Goal: Information Seeking & Learning: Learn about a topic

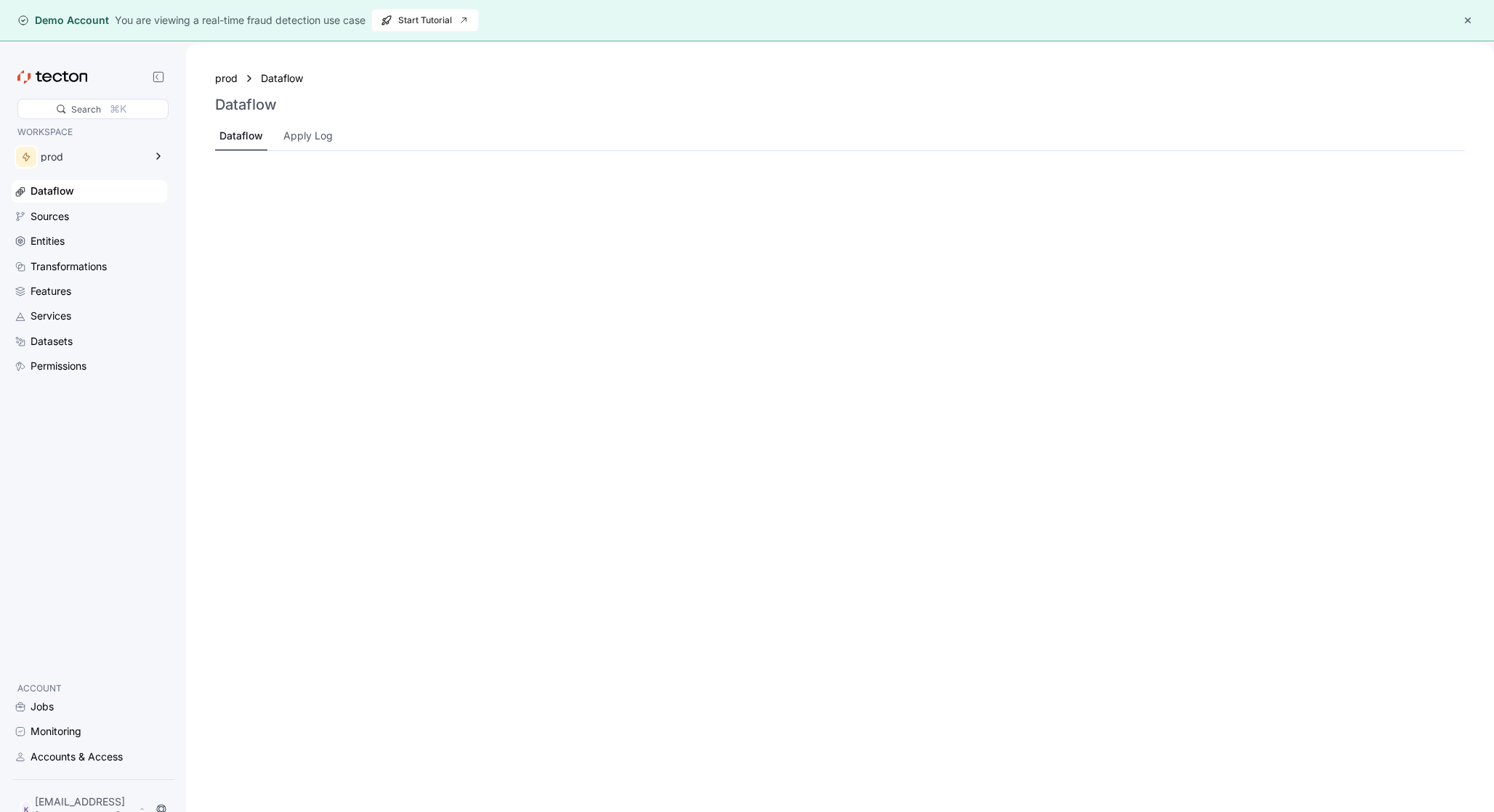
click at [1471, 26] on button "button" at bounding box center [1468, 20] width 18 height 18
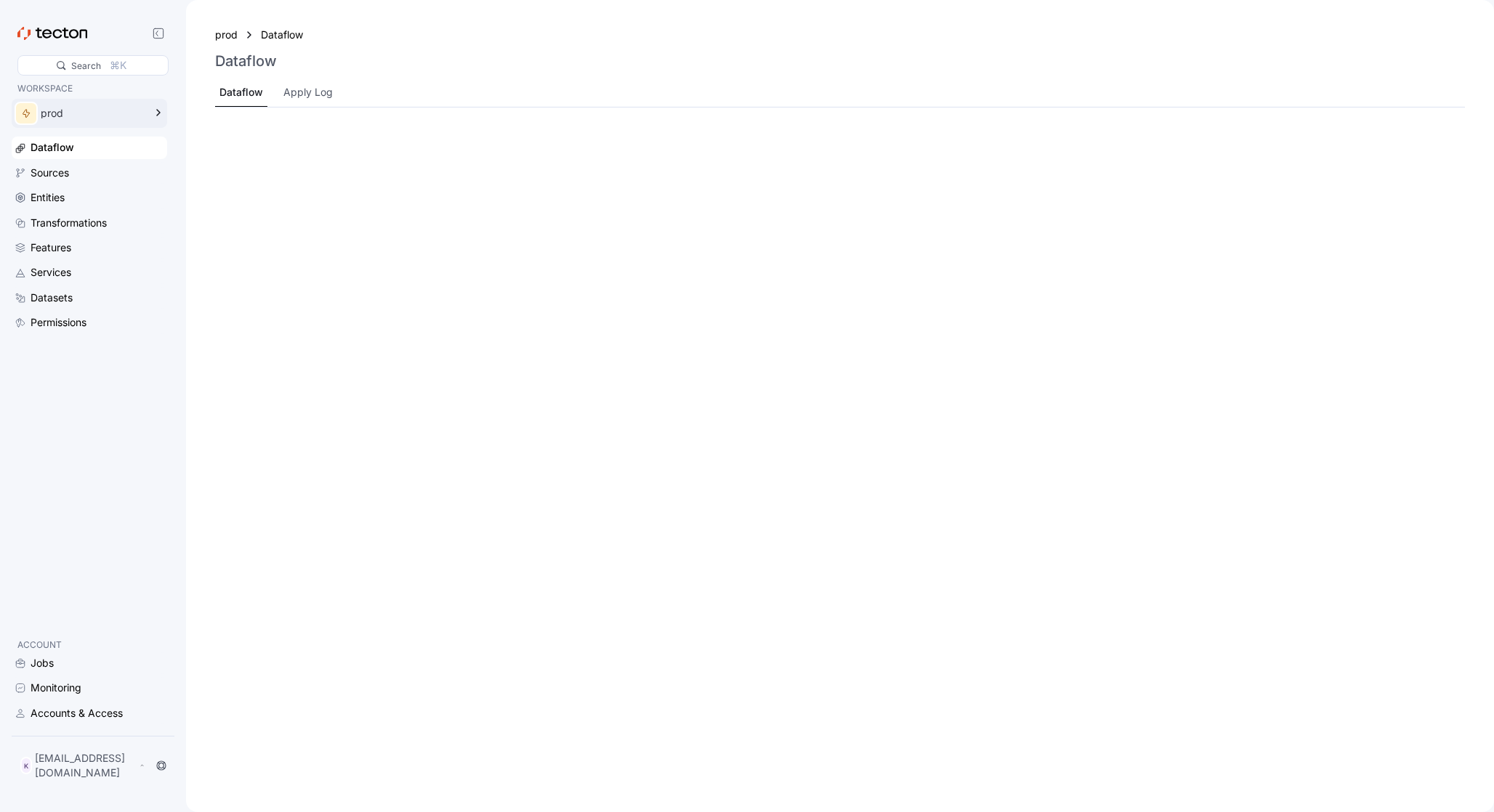
click at [133, 118] on div "prod" at bounding box center [92, 113] width 103 height 10
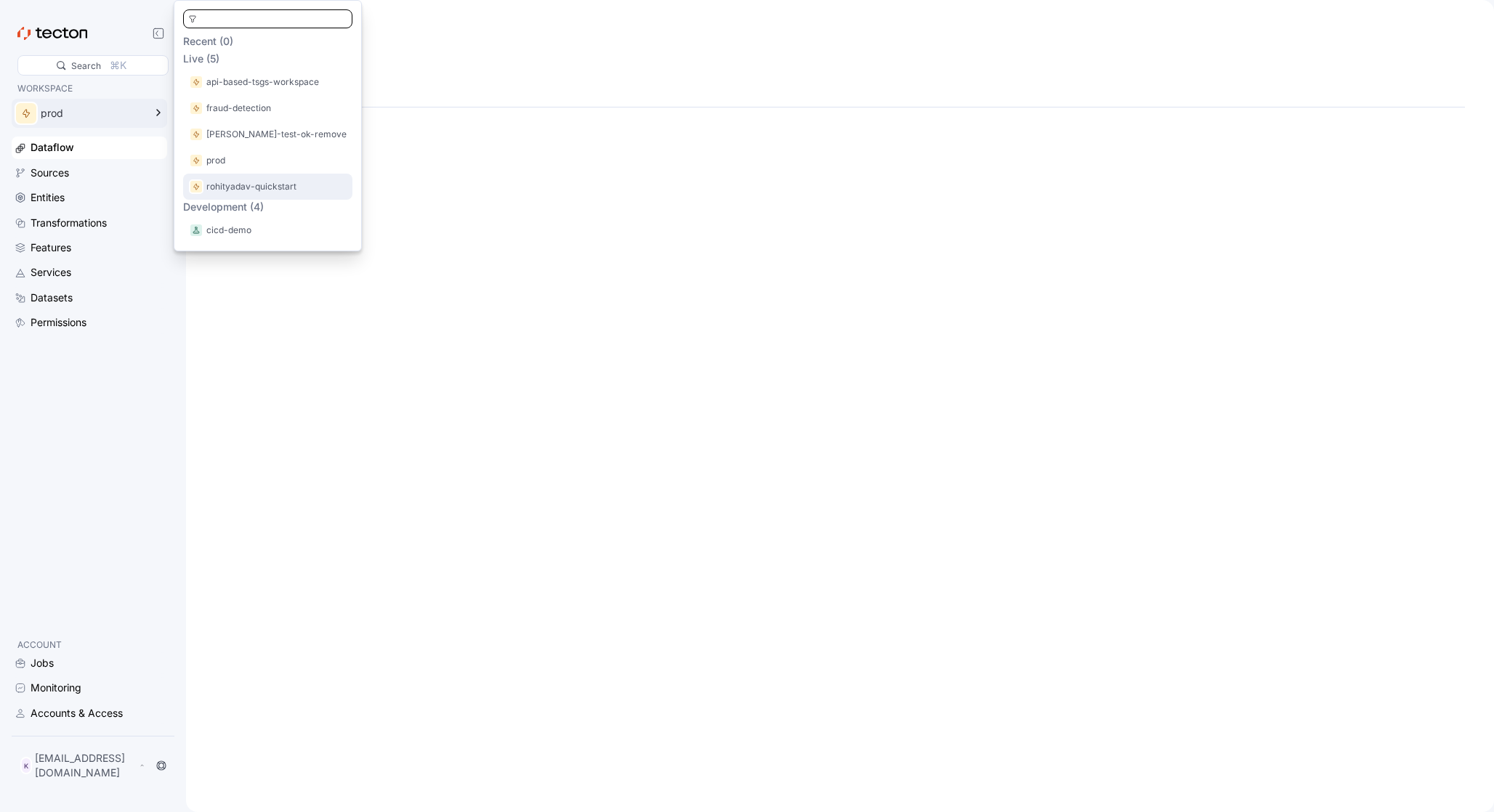
click at [259, 193] on p "rohityadav-quickstart" at bounding box center [250, 186] width 90 height 14
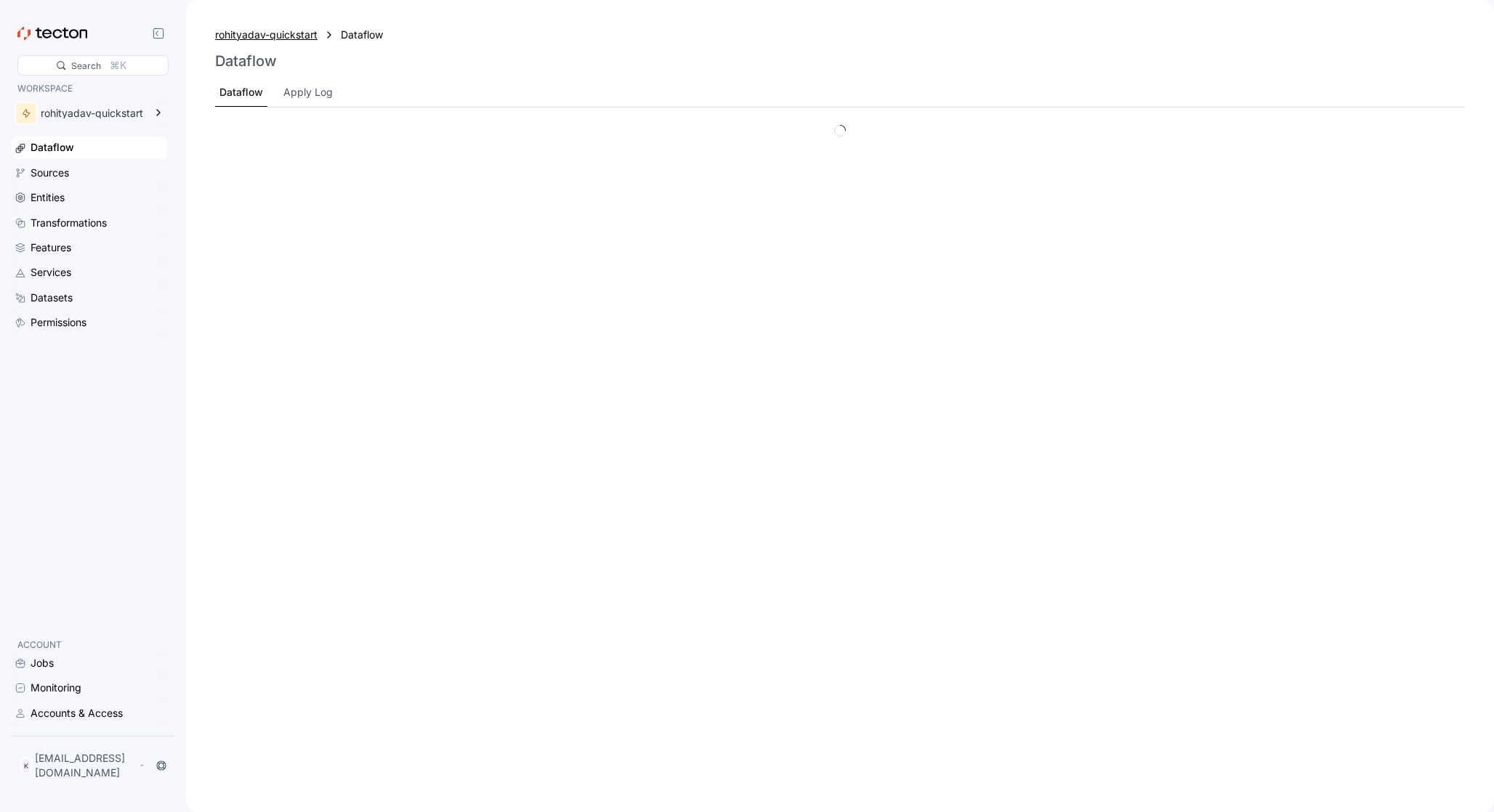
click at [302, 35] on div "rohityadav-quickstart" at bounding box center [265, 35] width 102 height 16
click at [304, 94] on div "Apply Log" at bounding box center [308, 92] width 50 height 16
click at [135, 117] on div "rohityadav-quickstart" at bounding box center [92, 113] width 103 height 10
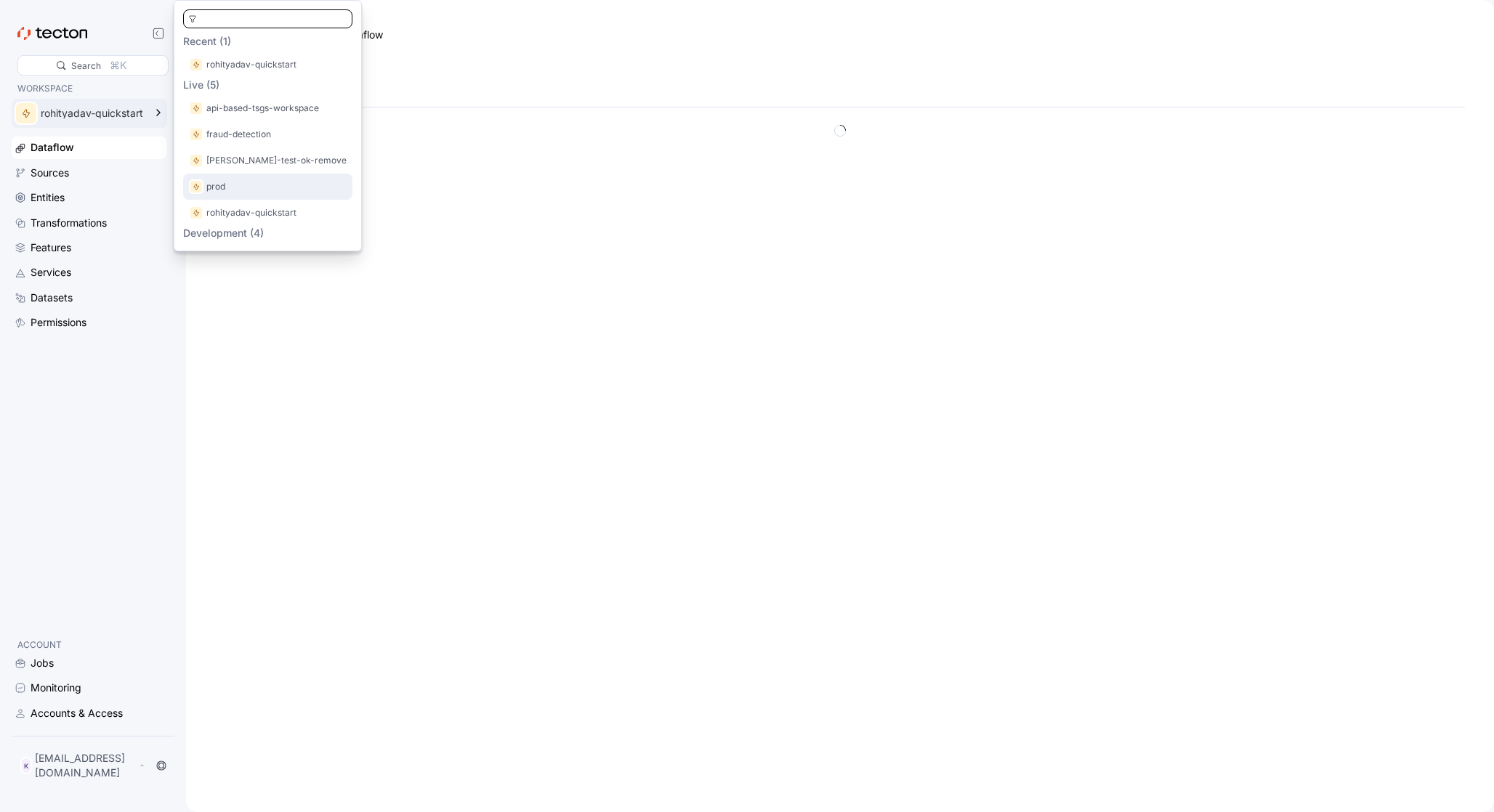
click at [258, 183] on div "prod" at bounding box center [268, 186] width 158 height 14
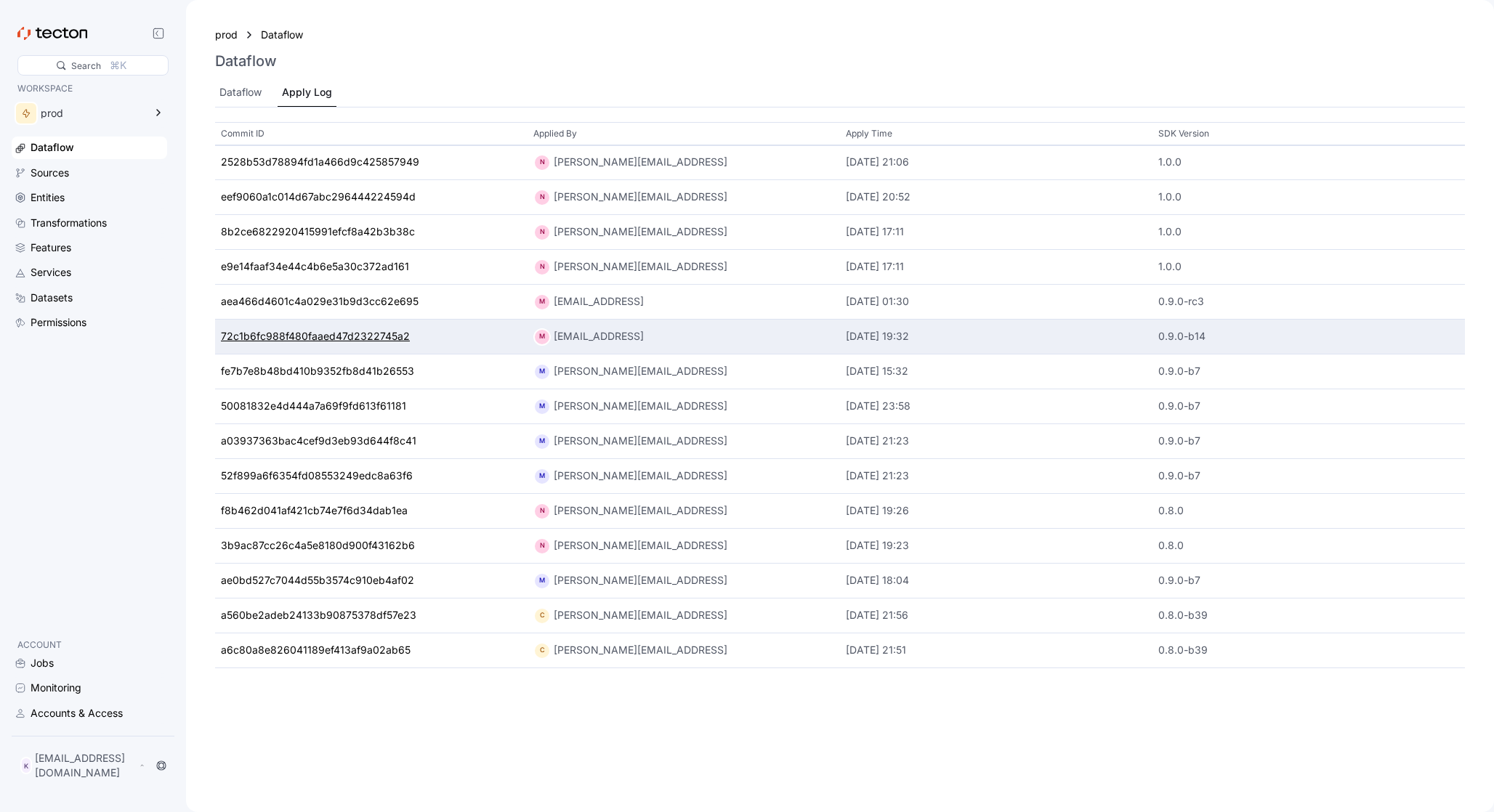
click at [394, 340] on div "72c1b6fc988f480faaed47d2322745a2" at bounding box center [315, 337] width 189 height 16
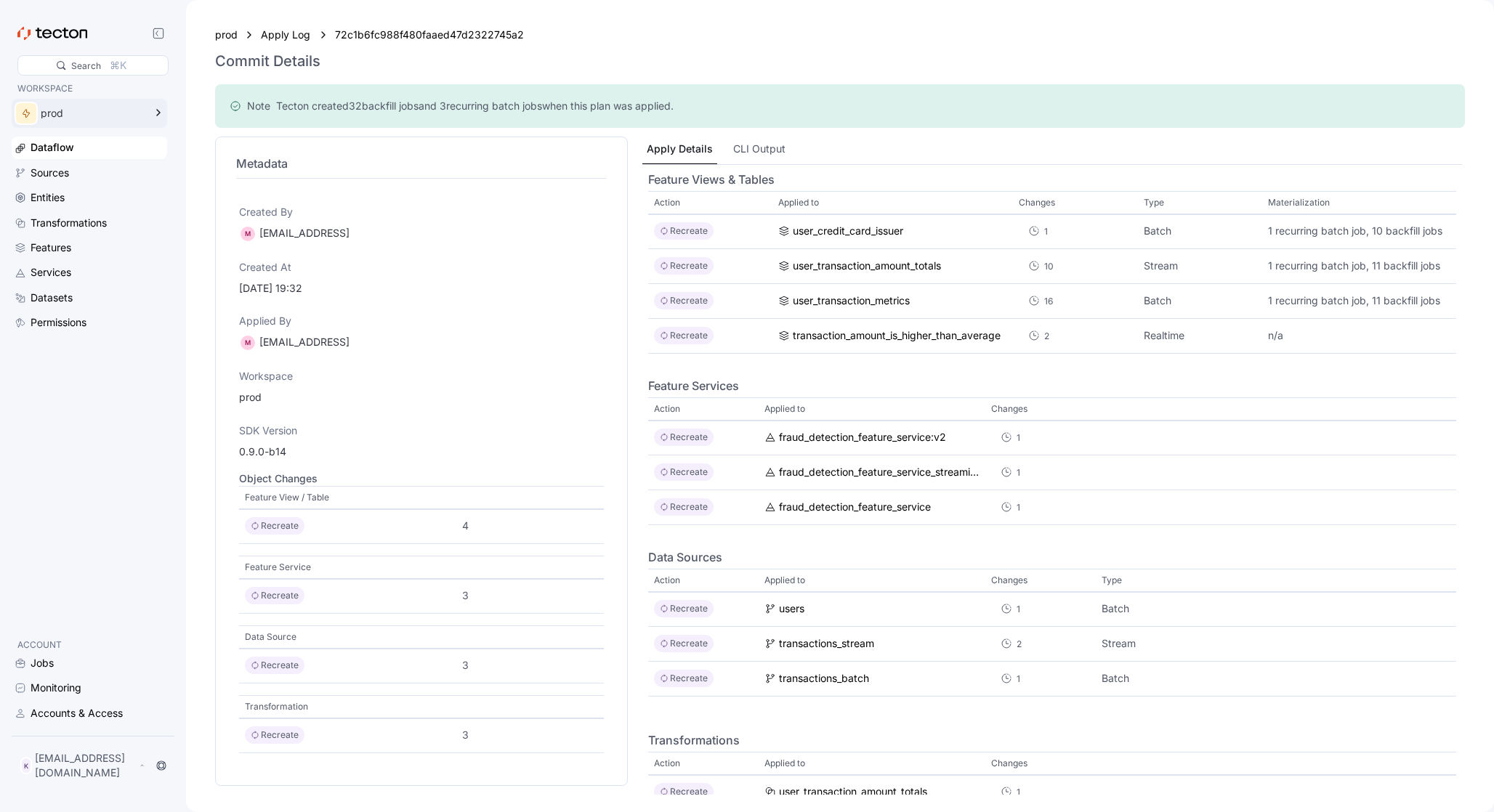
click at [93, 124] on div "prod" at bounding box center [79, 113] width 135 height 29
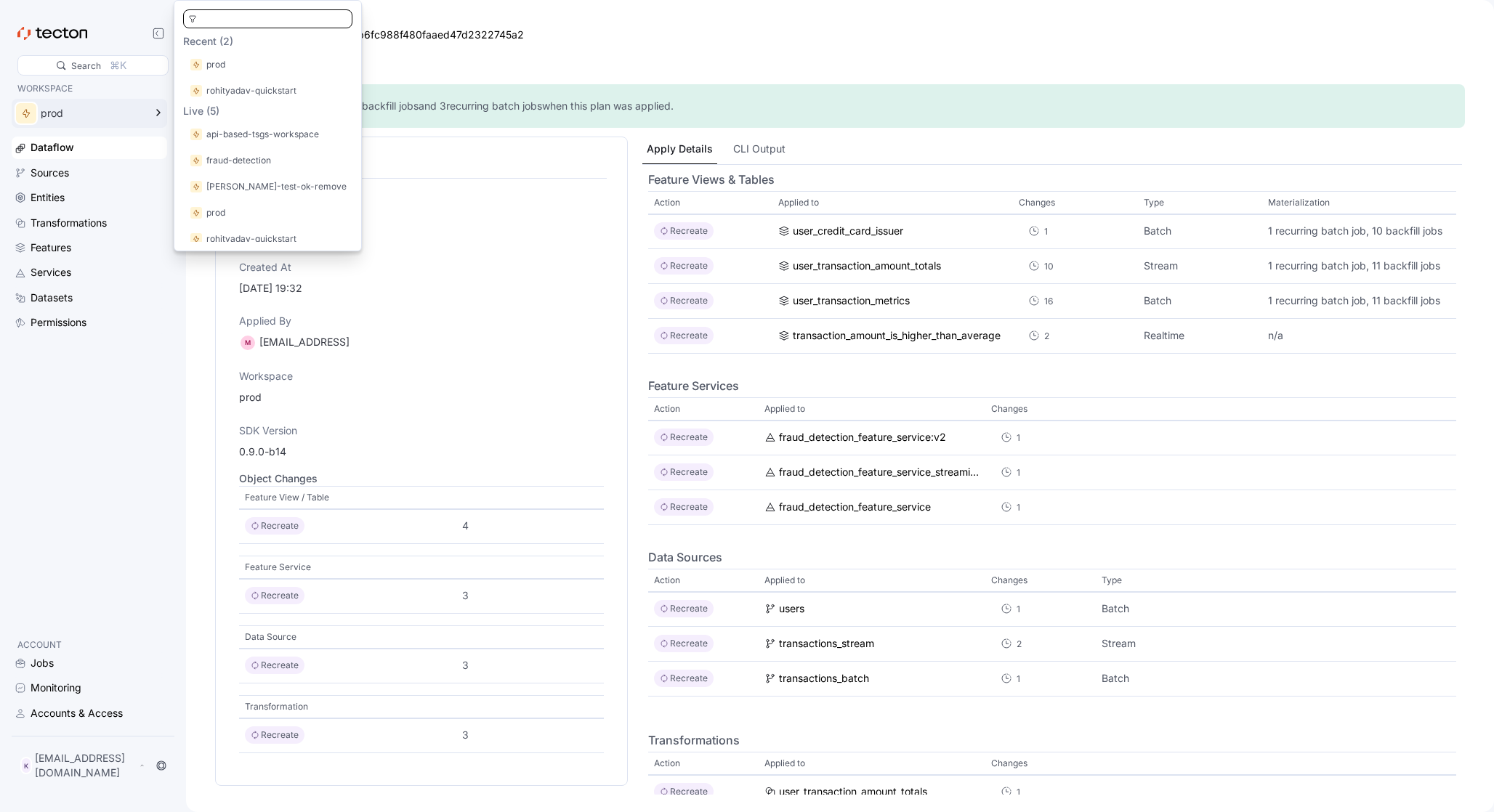
click at [54, 448] on div "WORKSPACE prod Dataflow Sources Entities Transformations Features Services Data…" at bounding box center [89, 353] width 155 height 544
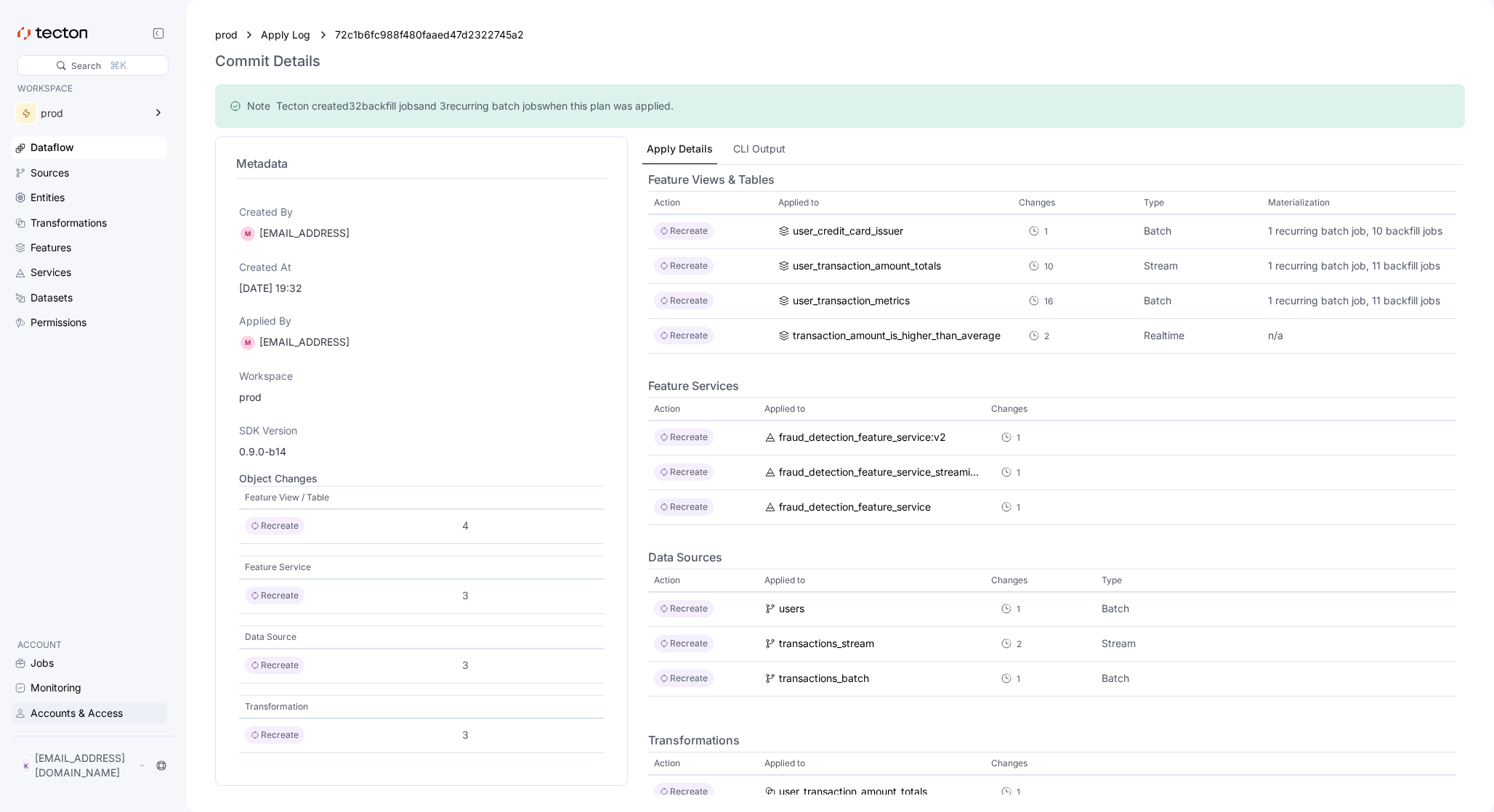
click at [74, 721] on div "Accounts & Access" at bounding box center [76, 713] width 92 height 16
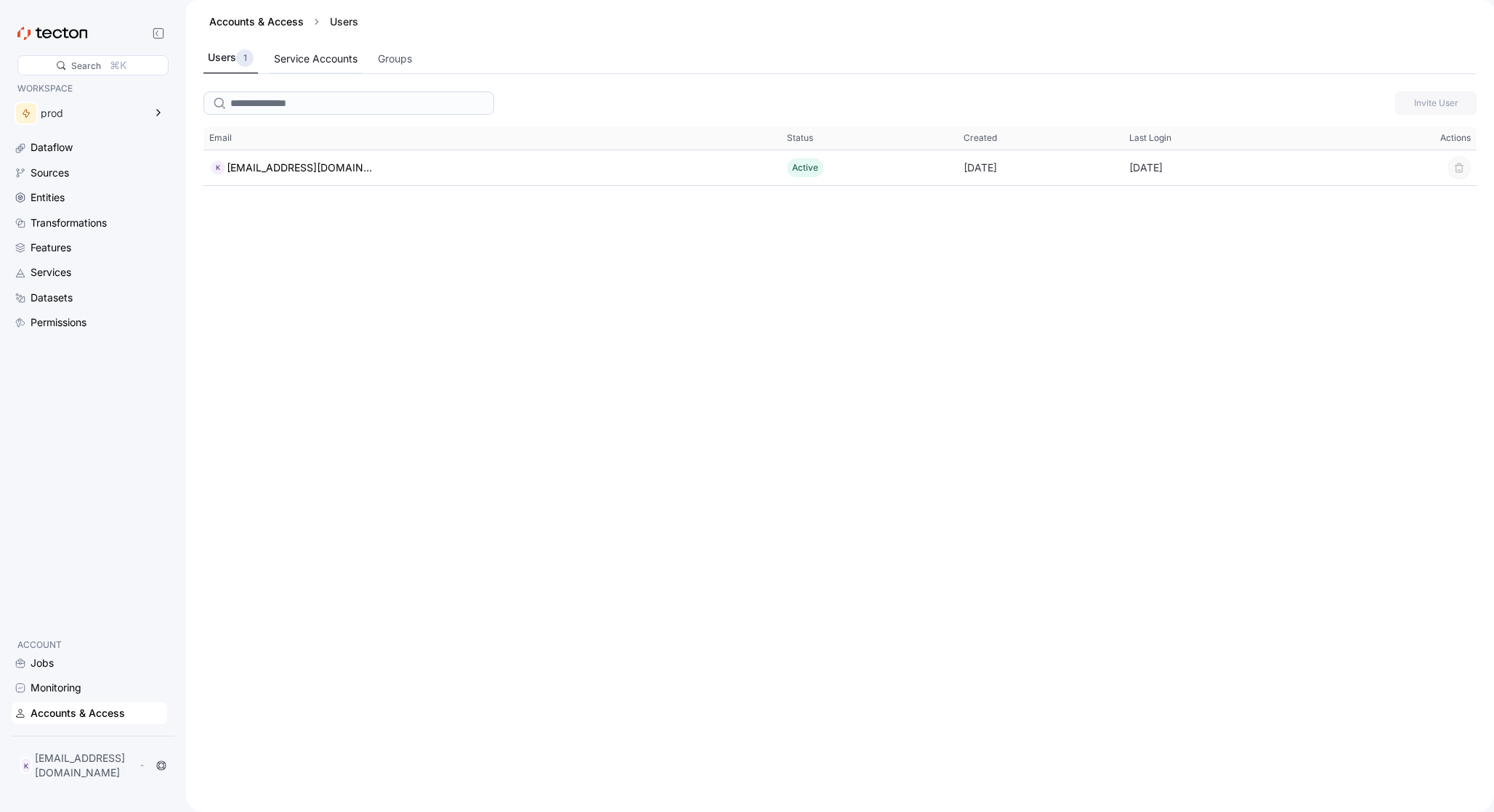
click at [342, 61] on div "Service Accounts" at bounding box center [316, 59] width 83 height 16
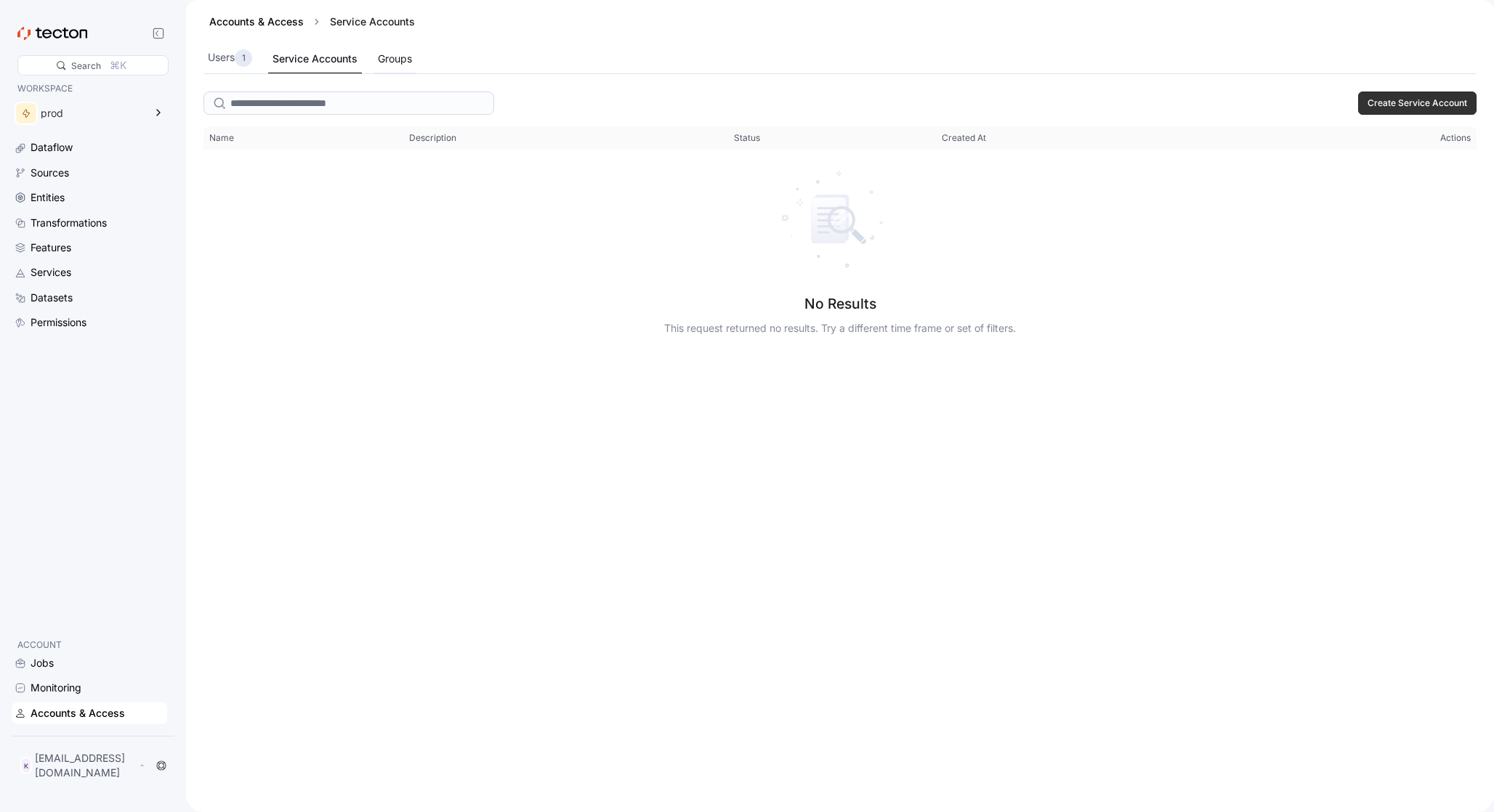
click at [391, 59] on div "Groups" at bounding box center [395, 59] width 34 height 16
click at [224, 58] on div "Users 1" at bounding box center [230, 59] width 44 height 18
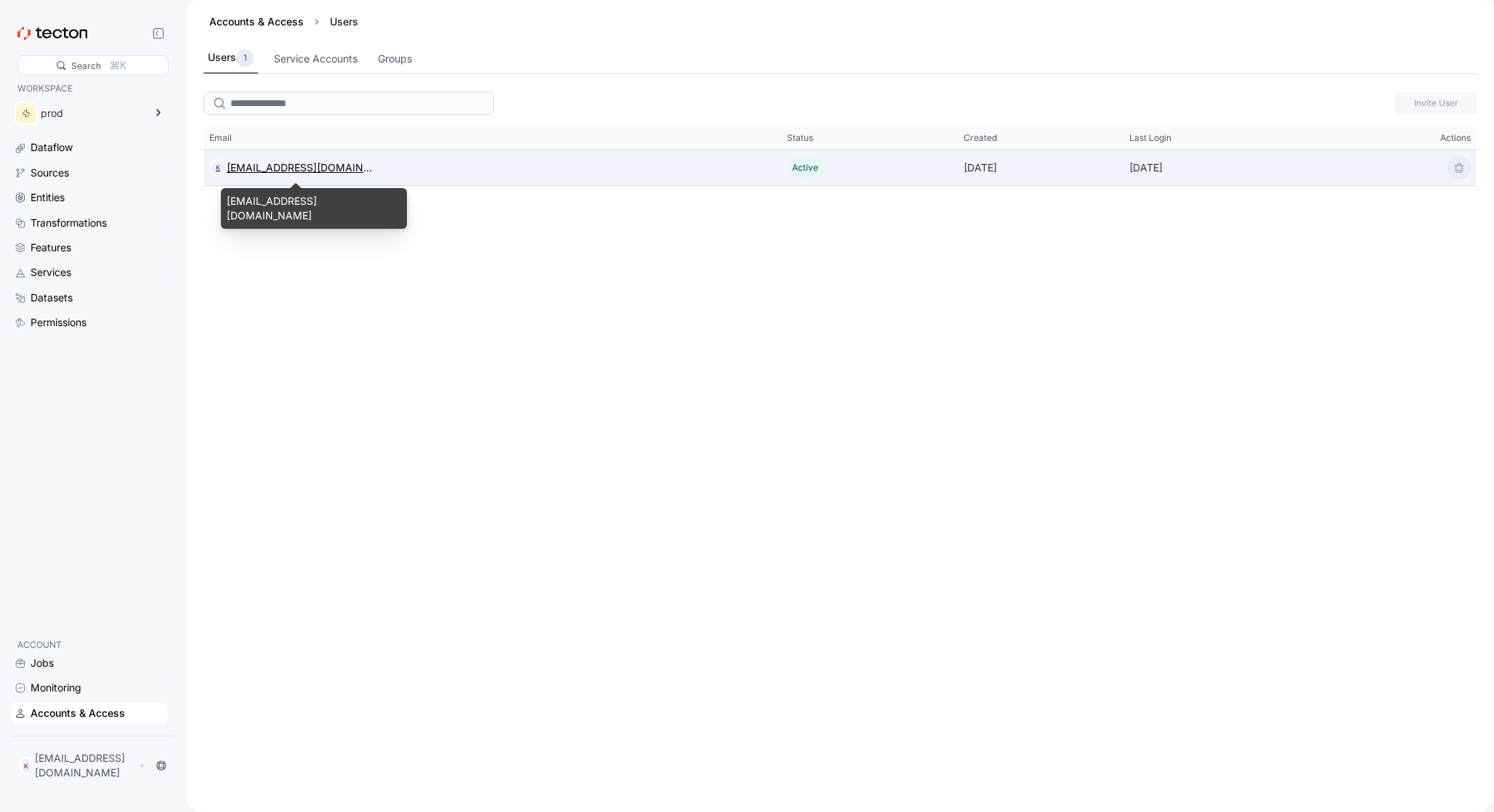
click at [321, 167] on div "[EMAIL_ADDRESS][DOMAIN_NAME]" at bounding box center [299, 168] width 146 height 18
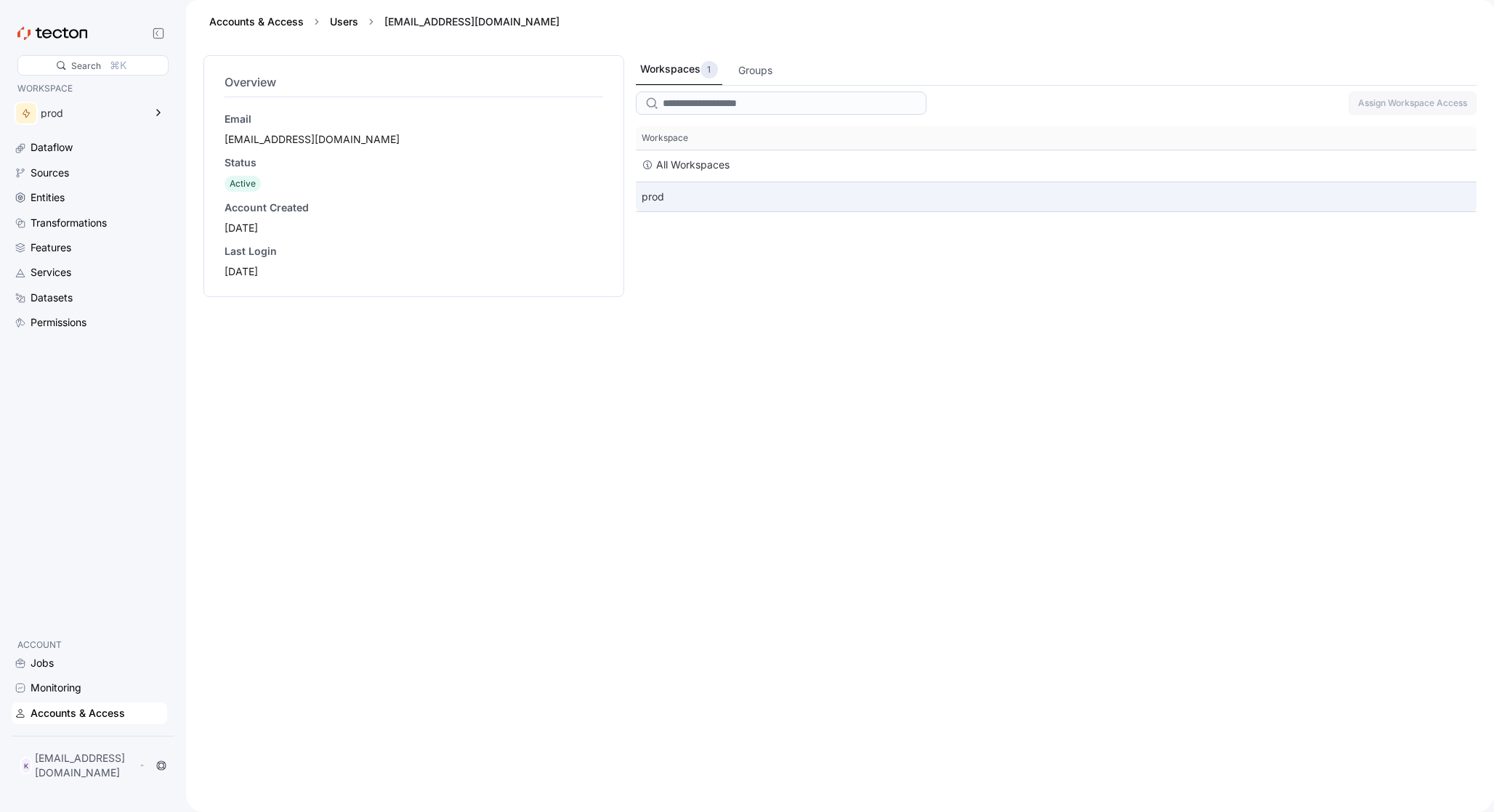
click at [676, 190] on div "prod" at bounding box center [1055, 196] width 841 height 29
click at [762, 69] on div "Groups" at bounding box center [755, 70] width 34 height 16
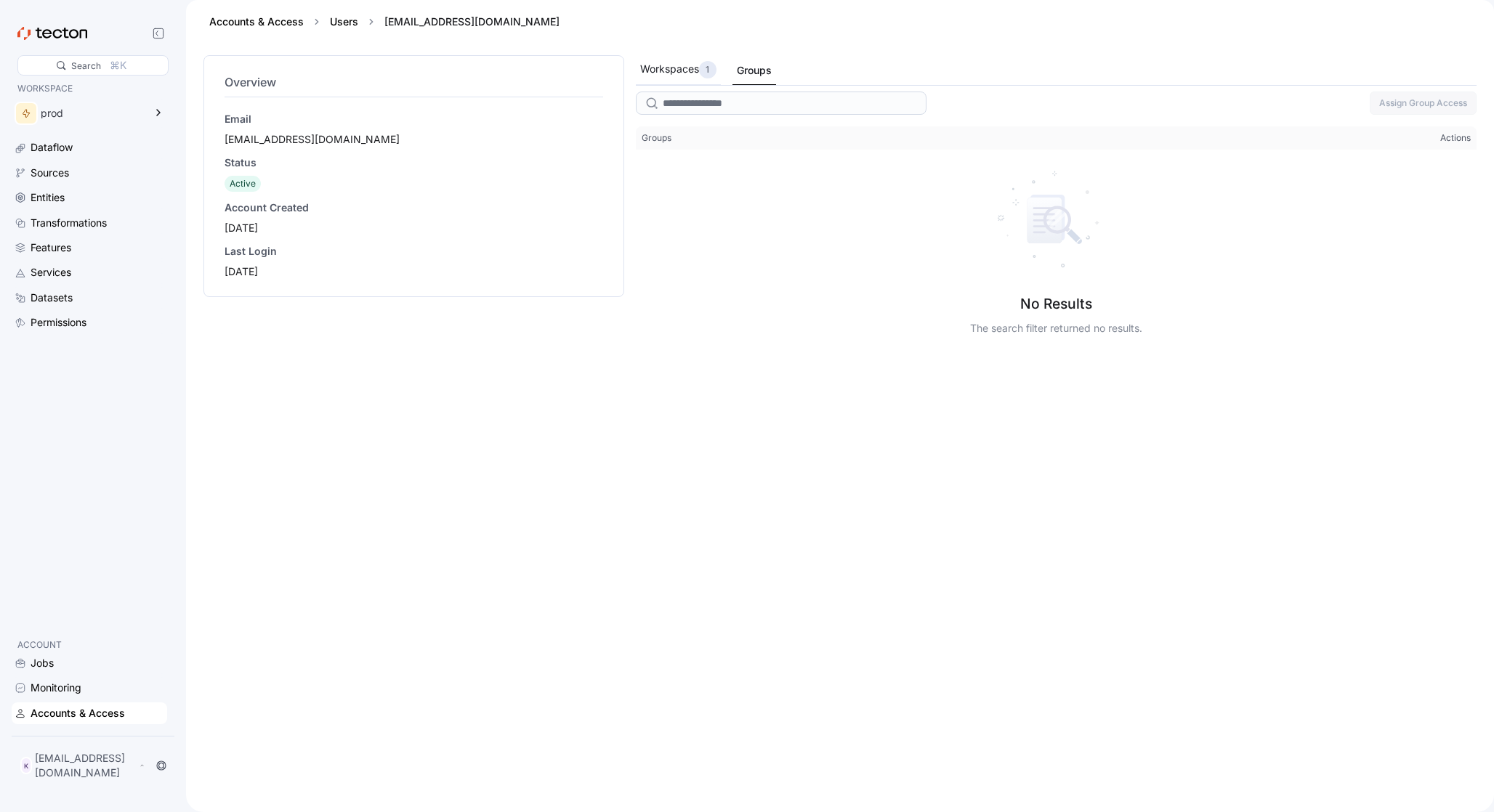
click at [662, 73] on div "Workspaces 1" at bounding box center [678, 70] width 76 height 18
click at [59, 715] on div "Accounts & Access" at bounding box center [77, 713] width 94 height 16
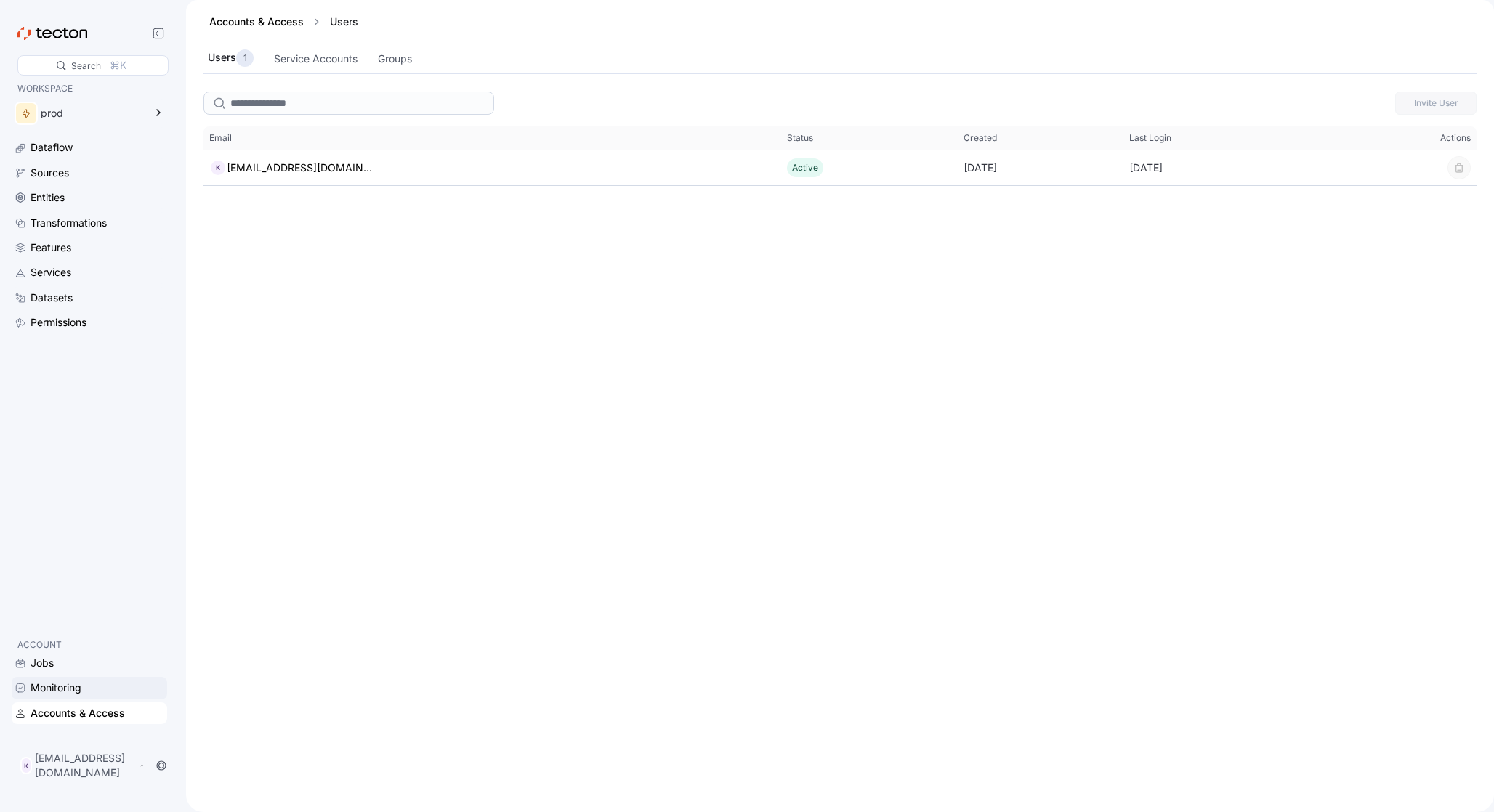
click at [67, 694] on div "Monitoring" at bounding box center [55, 688] width 51 height 16
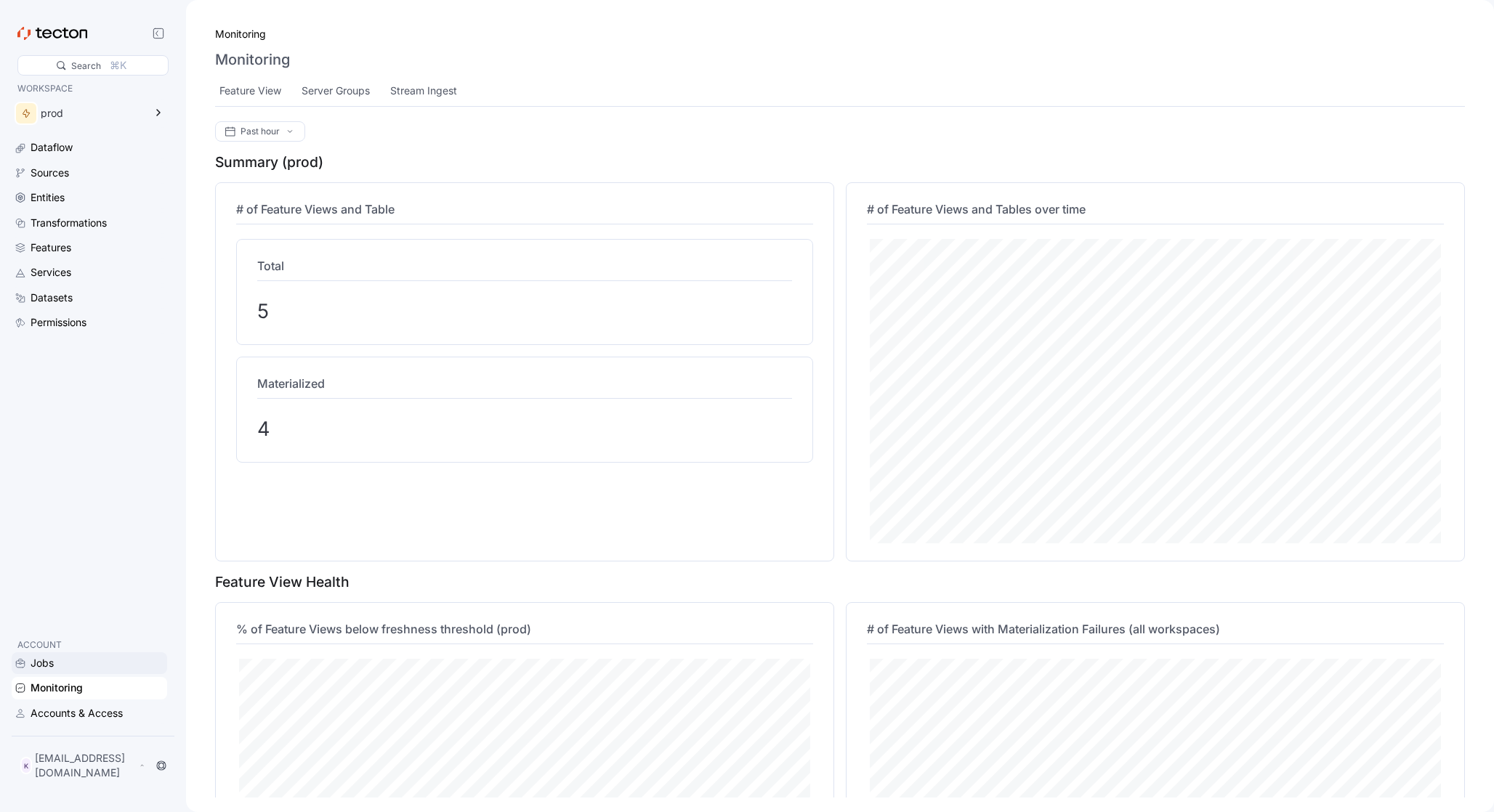
click at [75, 674] on div "Jobs" at bounding box center [89, 663] width 155 height 22
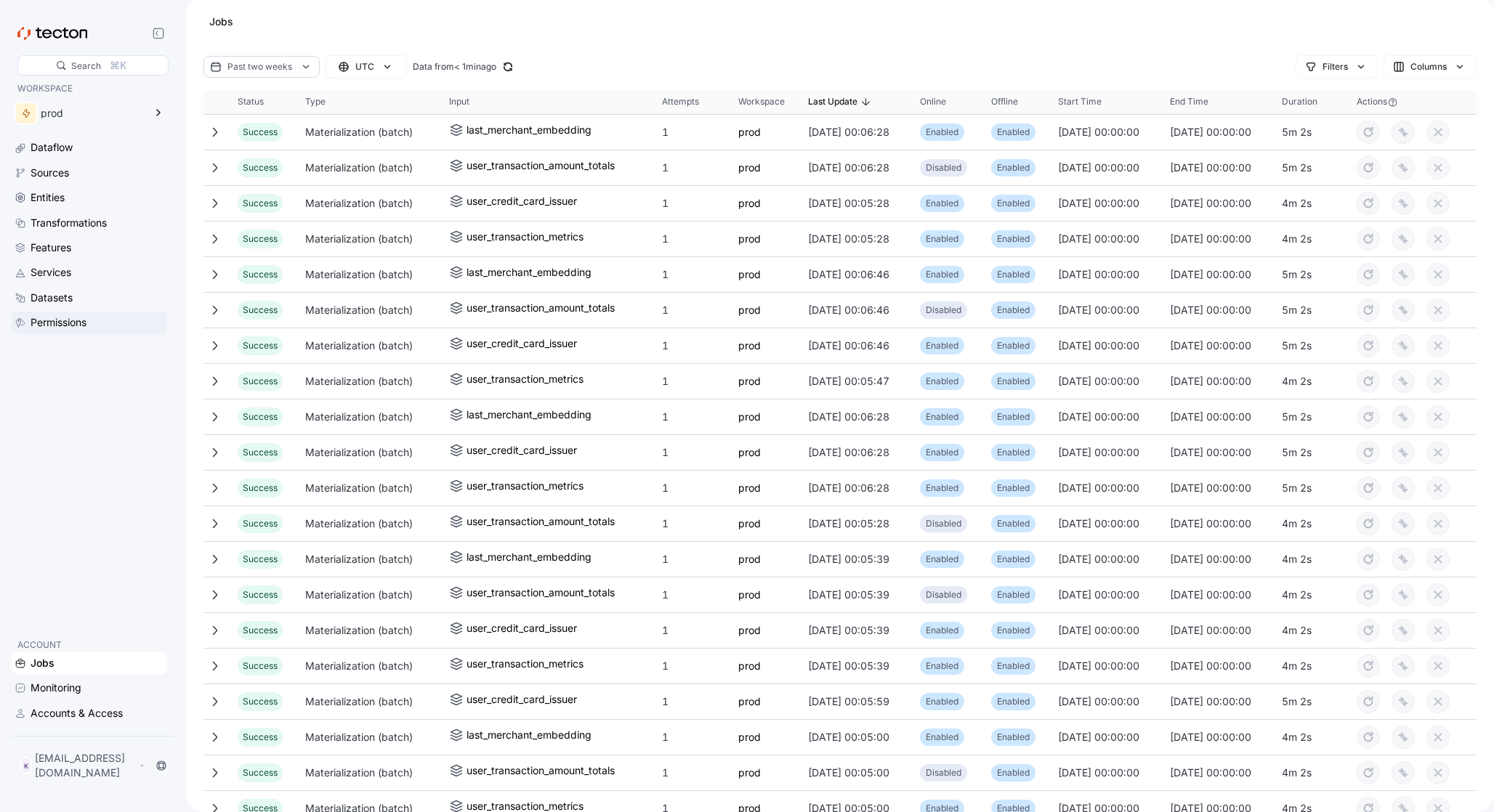
click at [67, 321] on div "Permissions" at bounding box center [58, 322] width 56 height 16
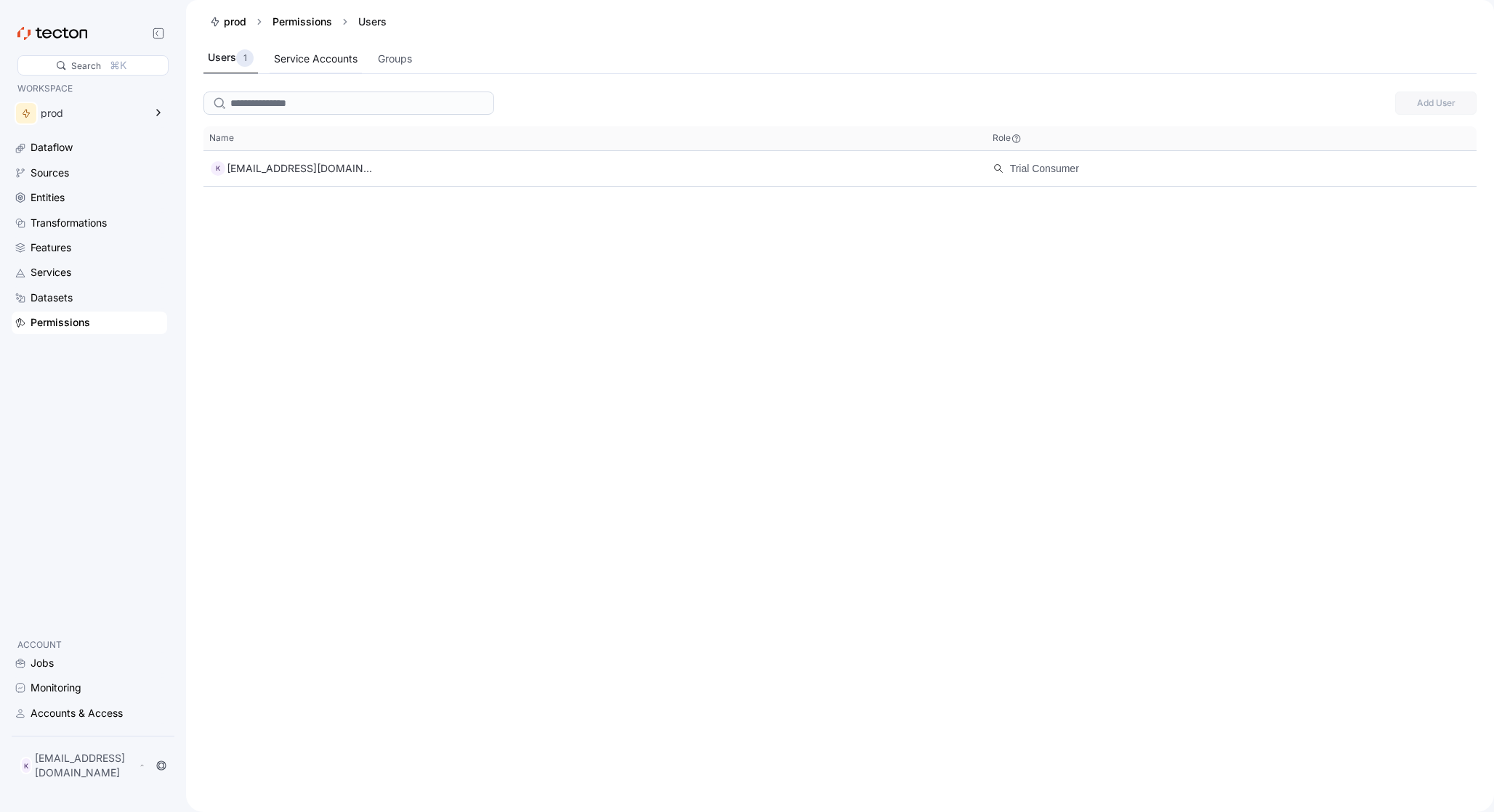
click at [300, 54] on div "Service Accounts" at bounding box center [316, 59] width 83 height 16
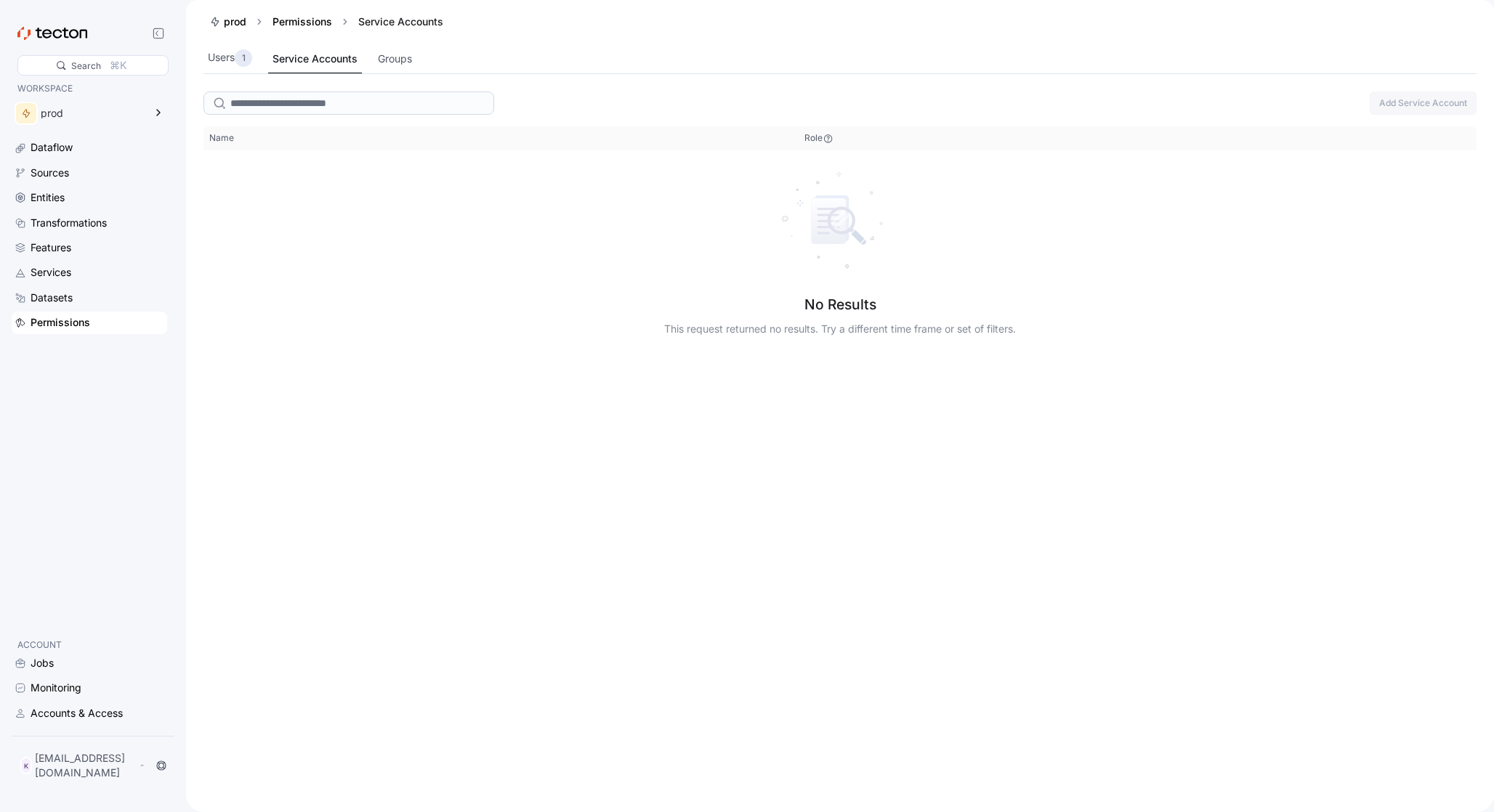
click at [375, 54] on div "Users 1 Service Accounts Groups" at bounding box center [840, 59] width 1273 height 30
click at [394, 59] on div "Groups" at bounding box center [395, 59] width 34 height 16
click at [212, 65] on div "Users 1" at bounding box center [230, 59] width 44 height 18
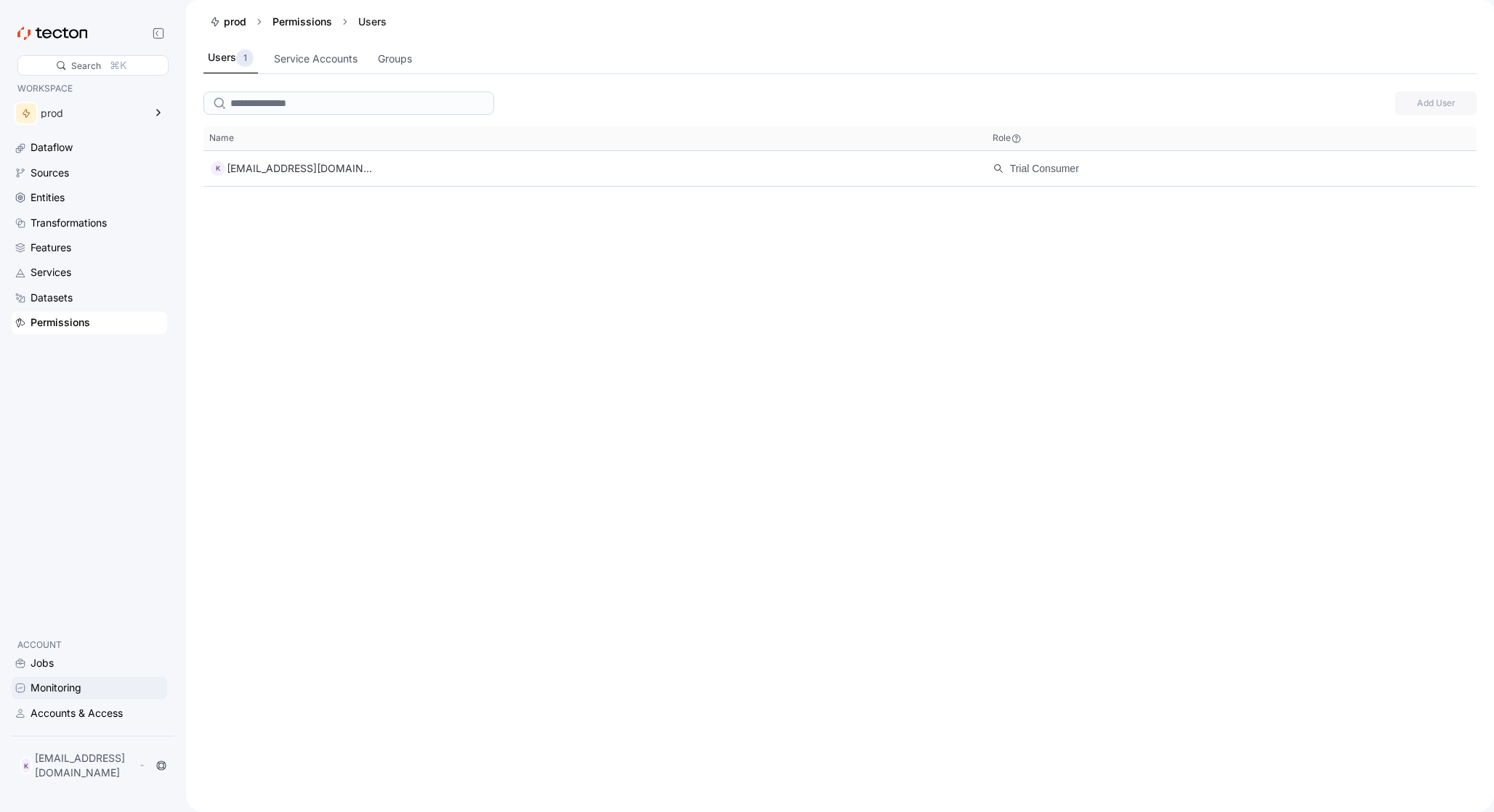
click at [35, 682] on div "Monitoring" at bounding box center [89, 688] width 155 height 22
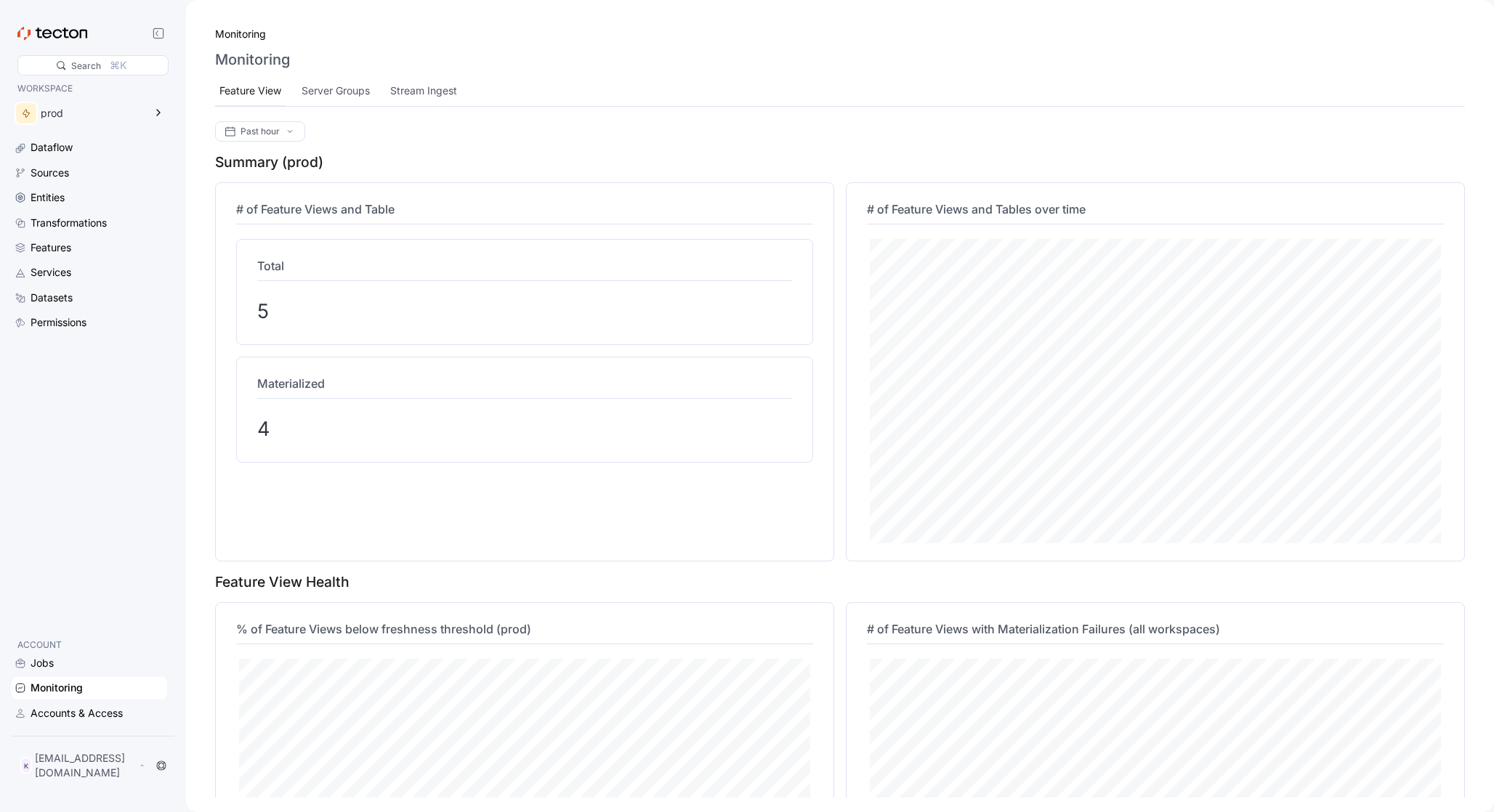
click at [260, 96] on div "Feature View" at bounding box center [250, 91] width 62 height 16
click at [346, 91] on div "Server Groups" at bounding box center [336, 91] width 68 height 16
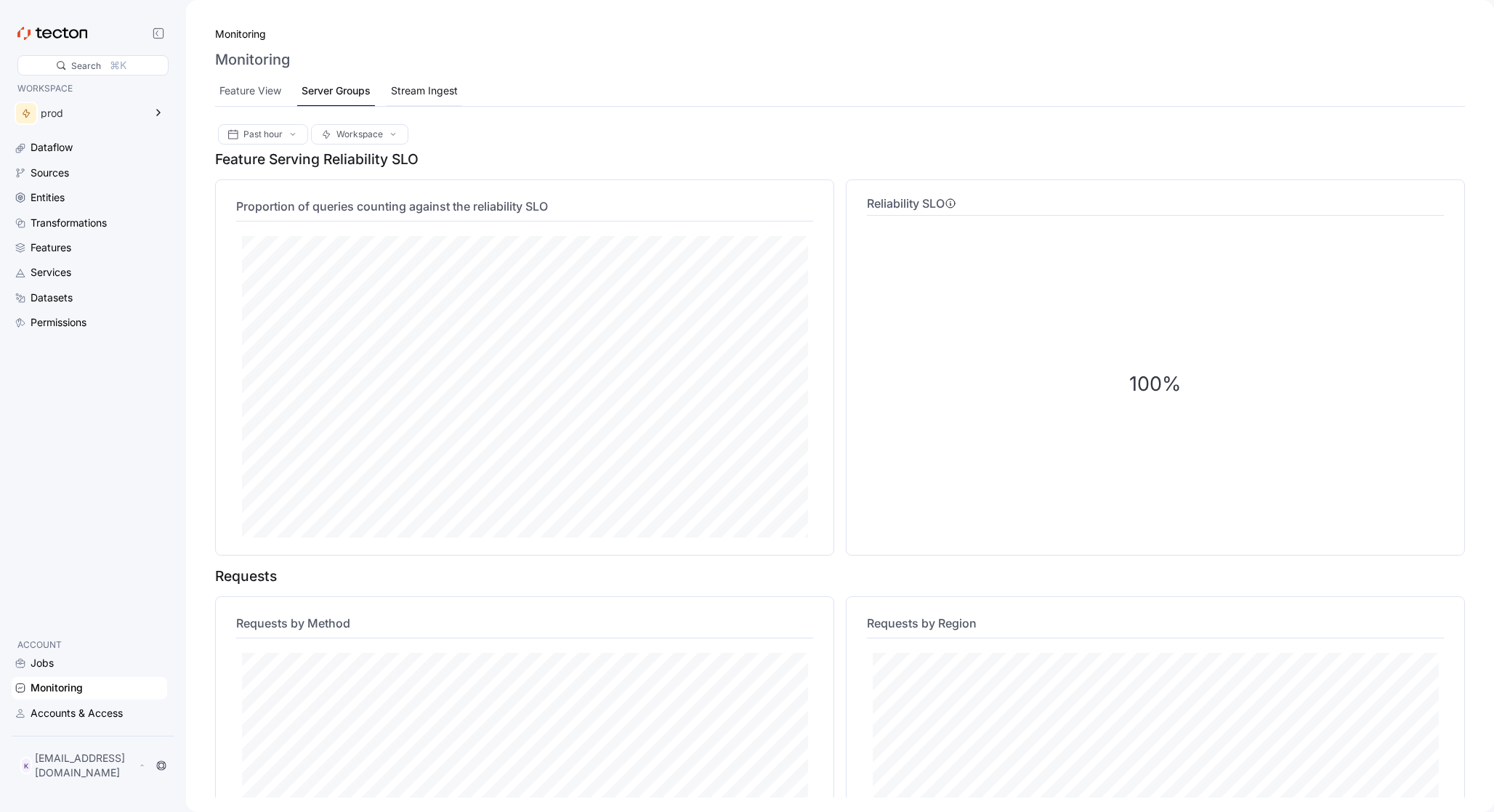
click at [430, 85] on div "Stream Ingest" at bounding box center [423, 91] width 67 height 16
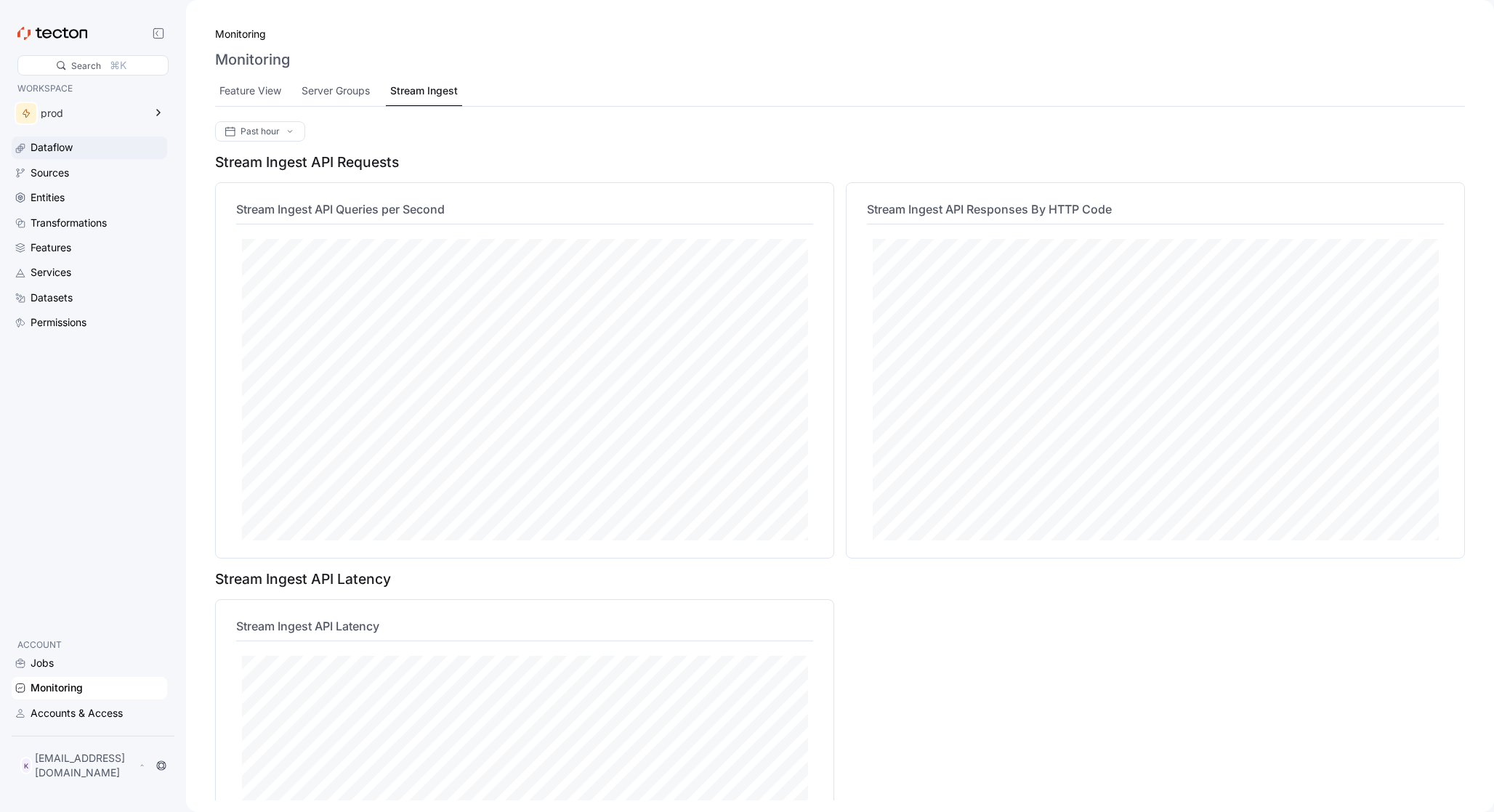
click at [46, 158] on div "Dataflow" at bounding box center [89, 147] width 155 height 22
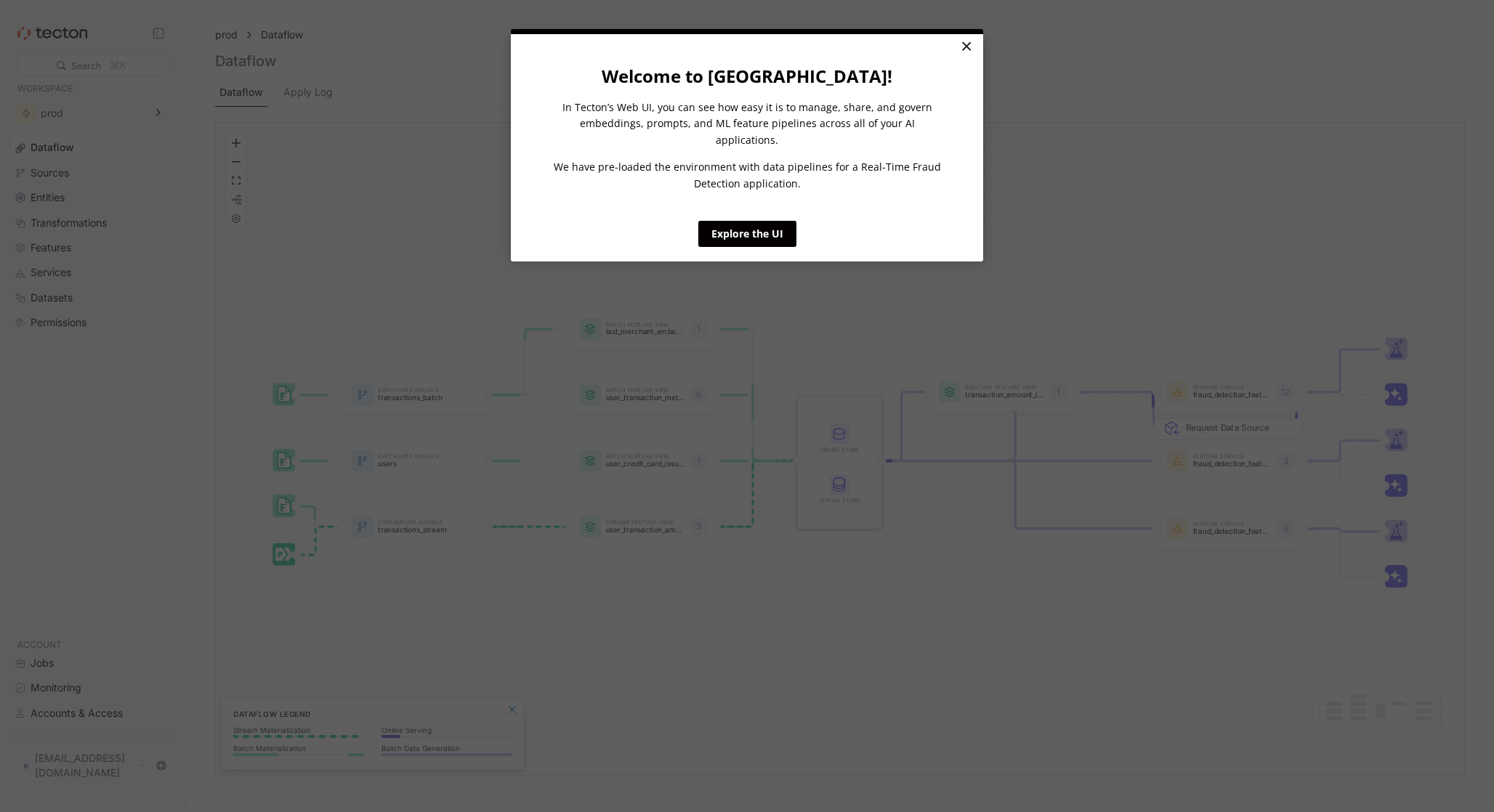
click at [962, 40] on link "×" at bounding box center [966, 46] width 26 height 26
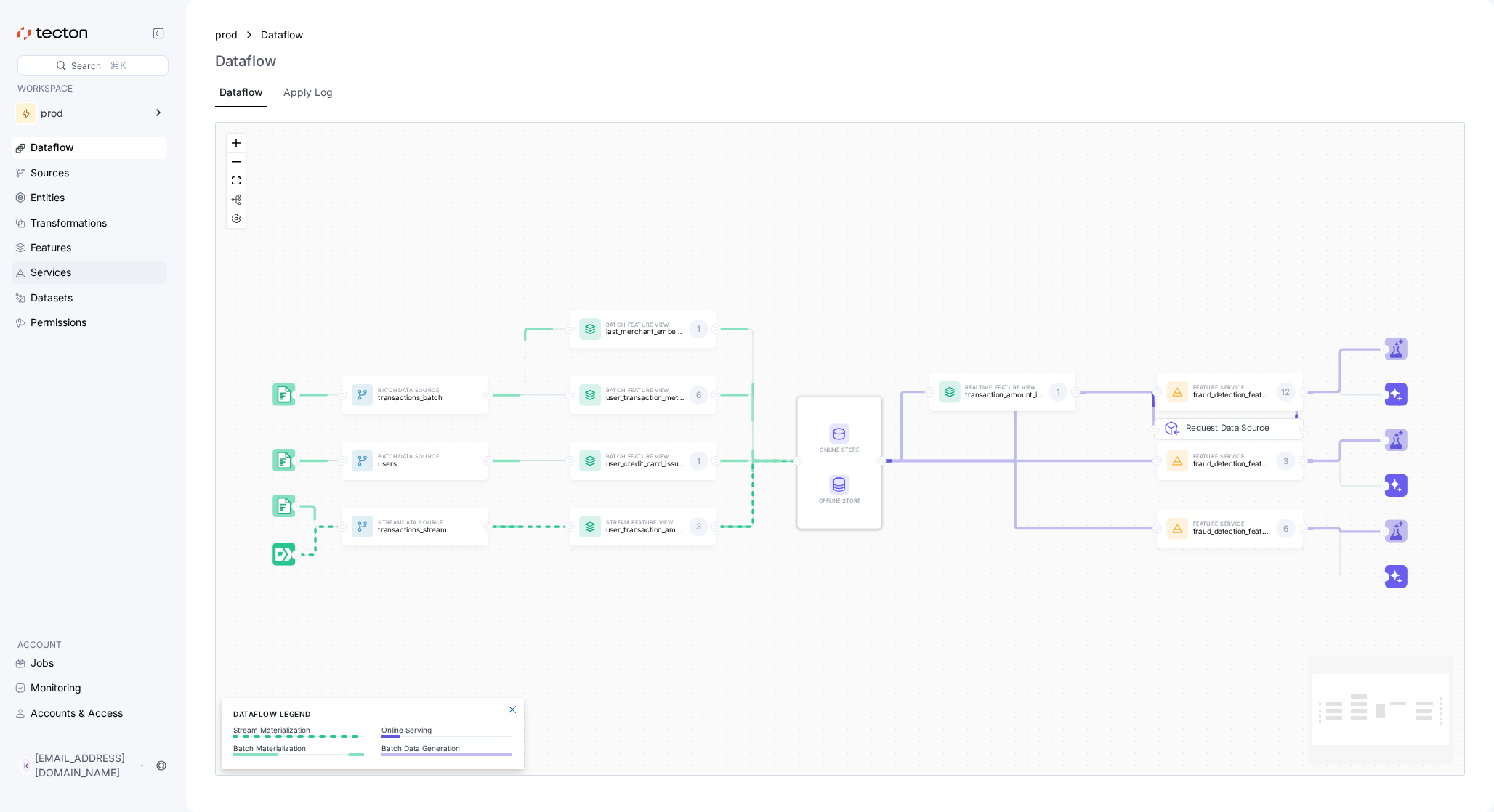
click at [68, 282] on div "Services" at bounding box center [89, 272] width 155 height 22
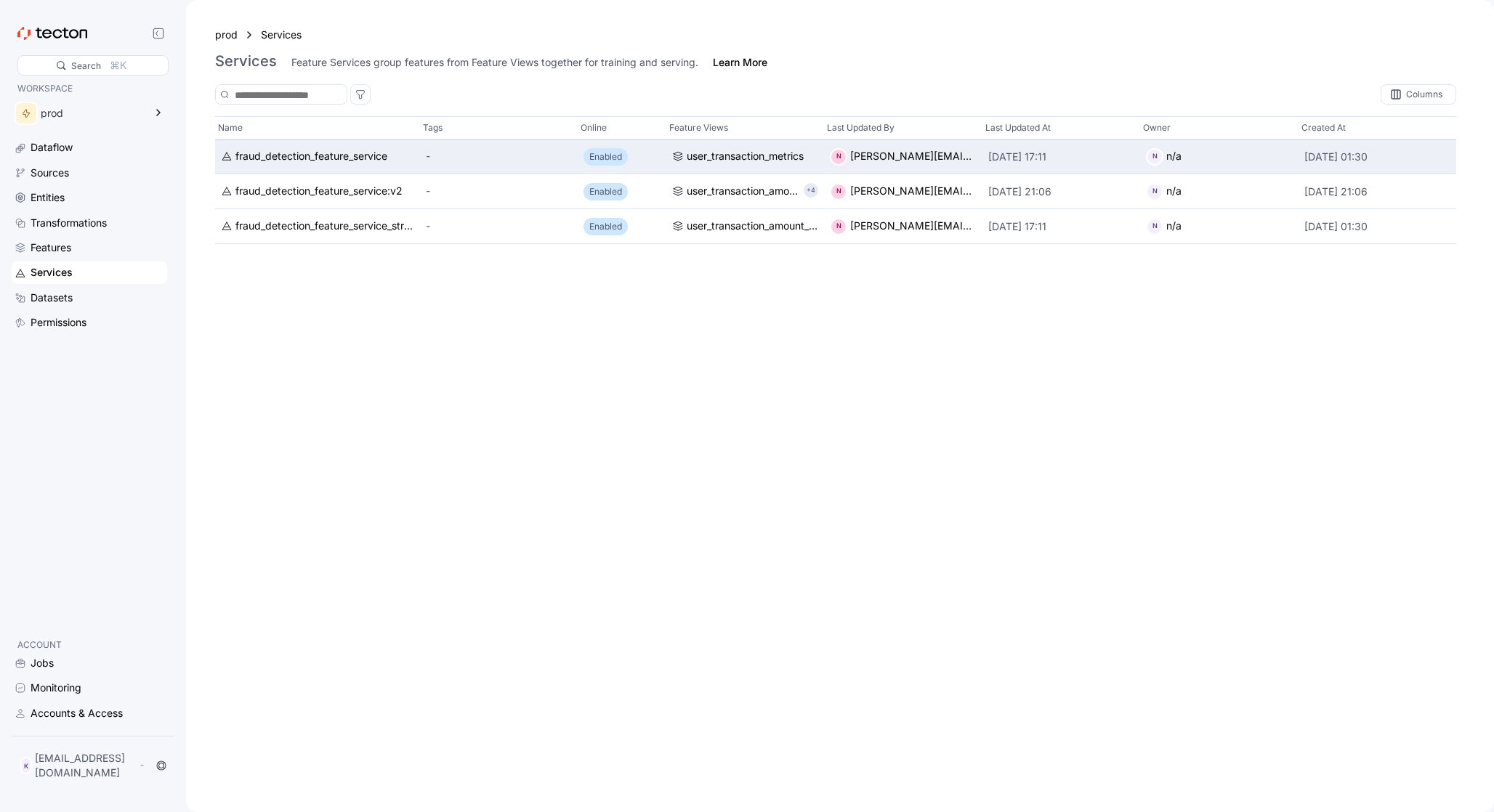
click at [1156, 155] on div "N n/a" at bounding box center [1219, 157] width 146 height 18
click at [872, 155] on div "N [PERSON_NAME][EMAIL_ADDRESS]" at bounding box center [903, 157] width 146 height 18
click at [691, 153] on div "user_transaction_metrics" at bounding box center [746, 157] width 117 height 16
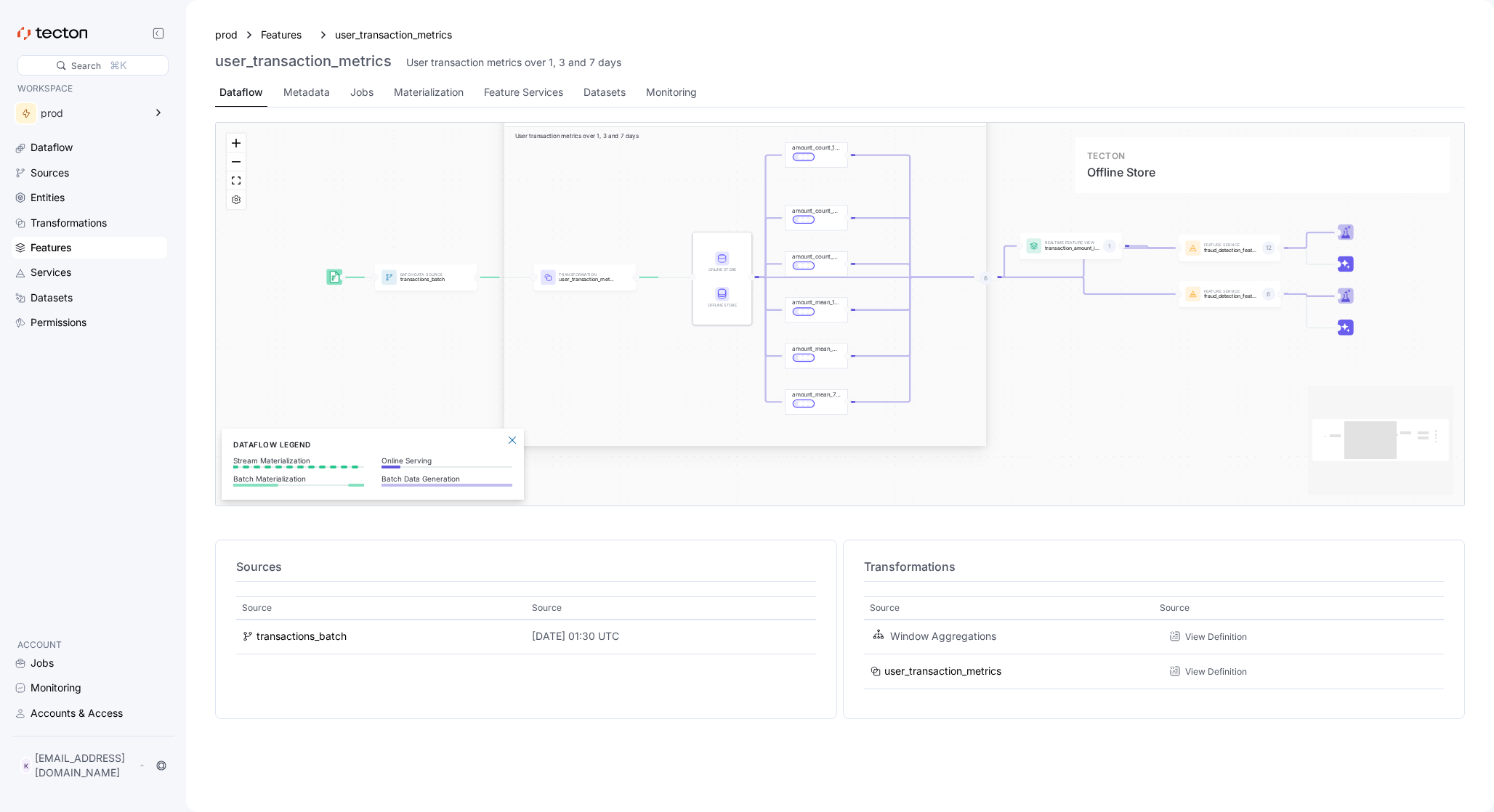
click at [723, 299] on rect at bounding box center [722, 294] width 14 height 14
click at [71, 709] on div "Accounts & Access" at bounding box center [76, 713] width 92 height 16
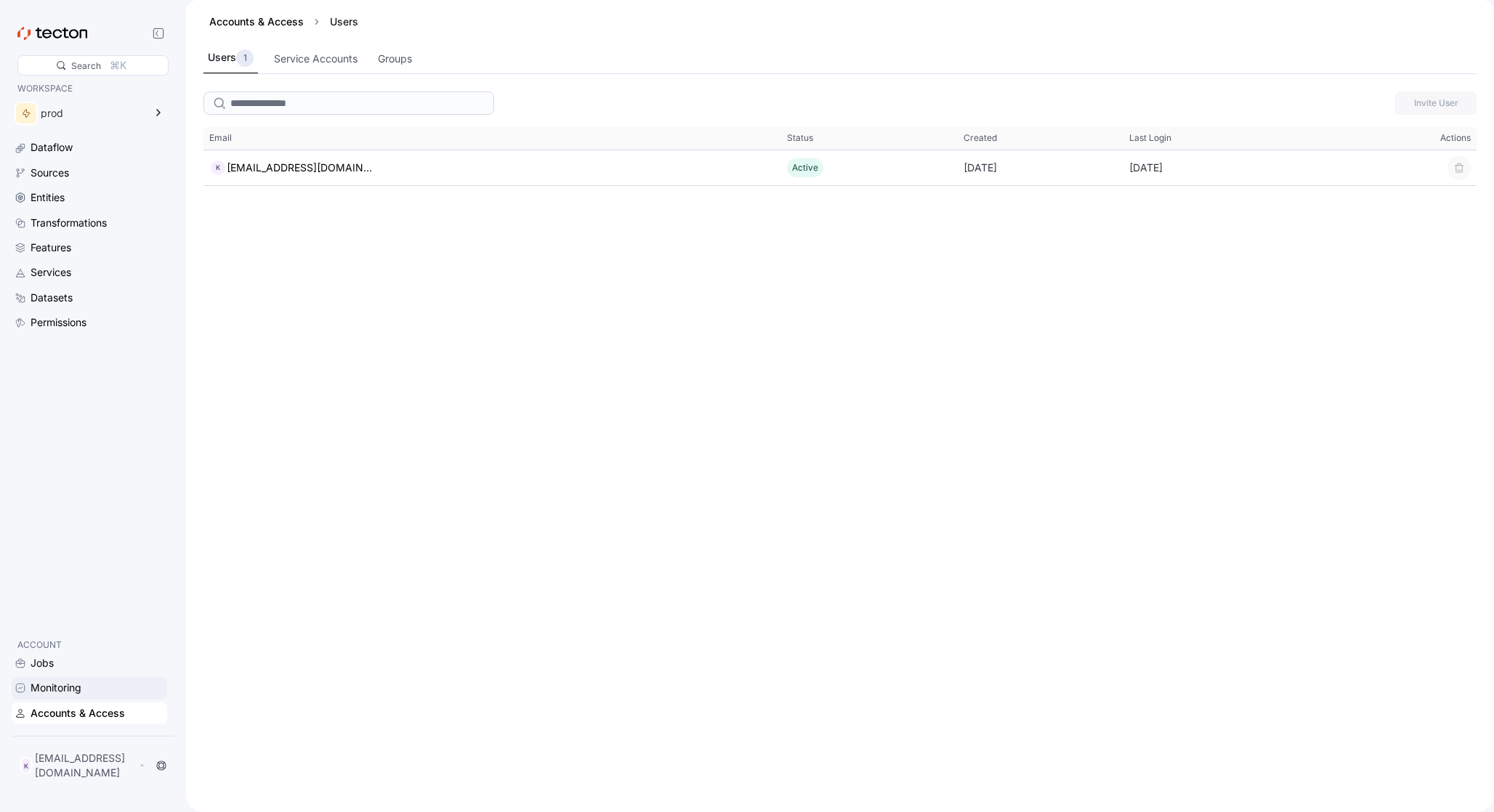
click at [70, 698] on div "Monitoring" at bounding box center [89, 688] width 155 height 22
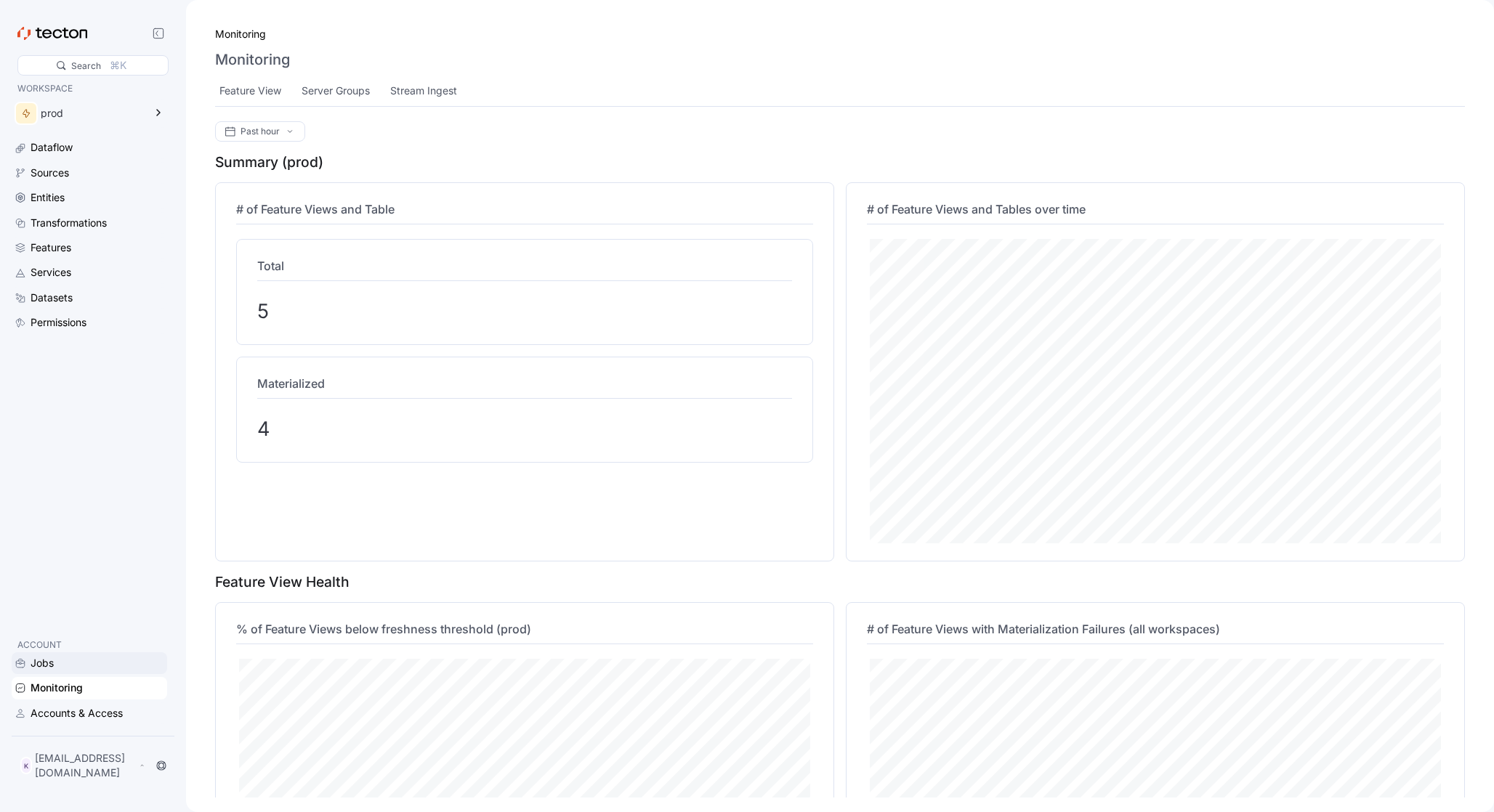
click at [63, 668] on div "Jobs" at bounding box center [97, 663] width 134 height 16
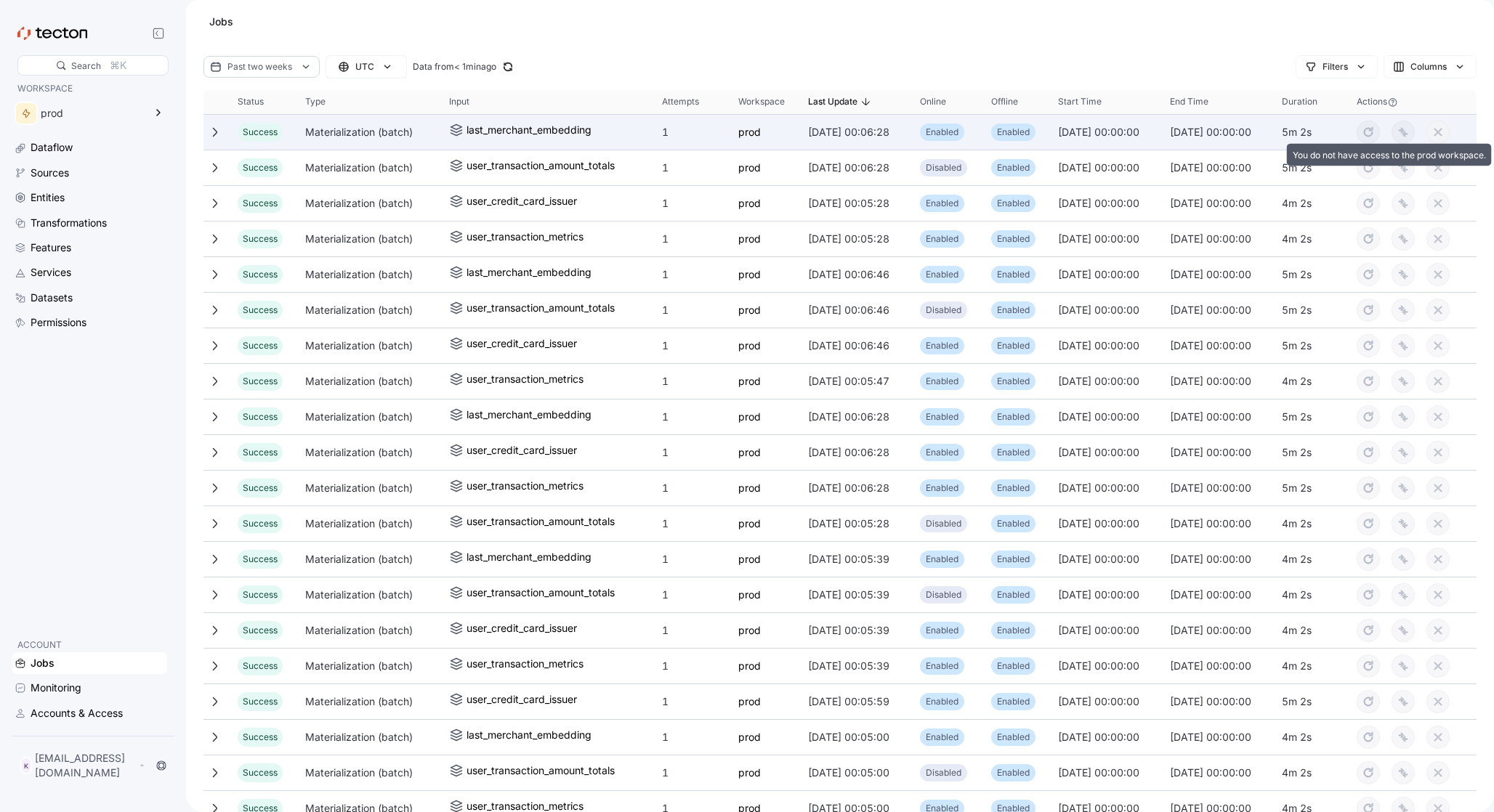
click at [1442, 133] on button "cancel" at bounding box center [1438, 132] width 23 height 23
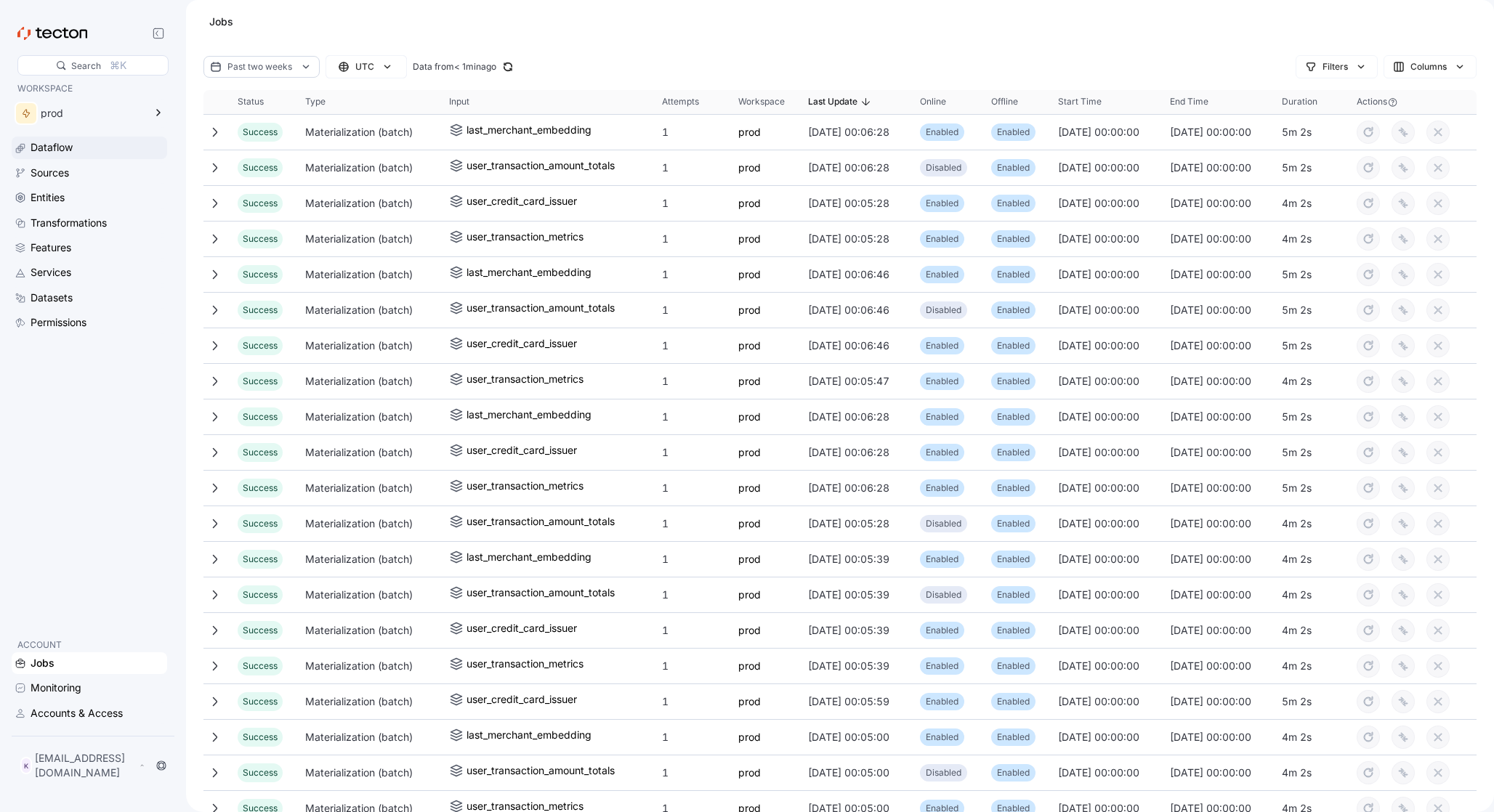
click at [74, 149] on div "Dataflow" at bounding box center [97, 147] width 134 height 16
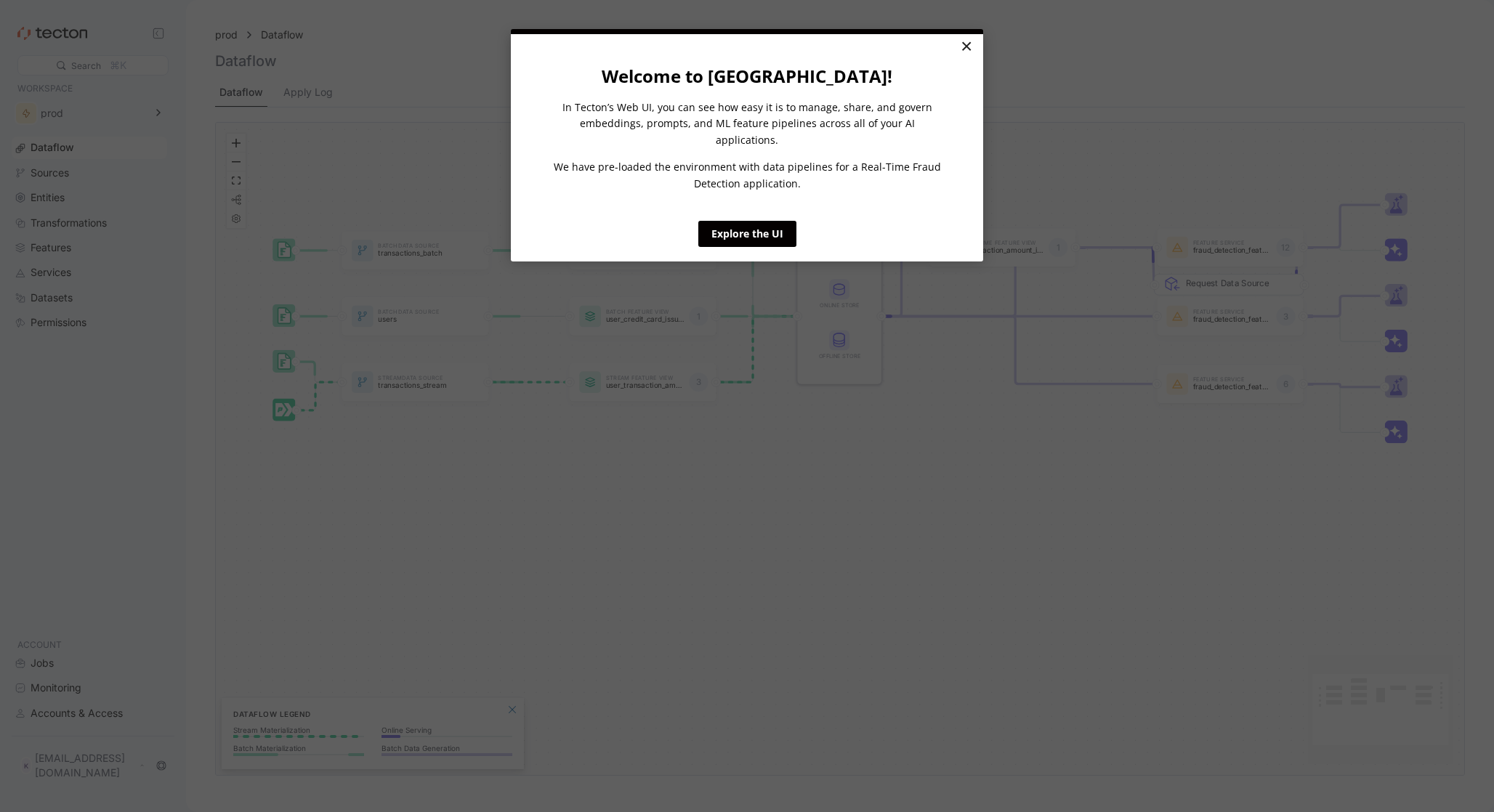
click at [965, 43] on link "×" at bounding box center [966, 46] width 26 height 26
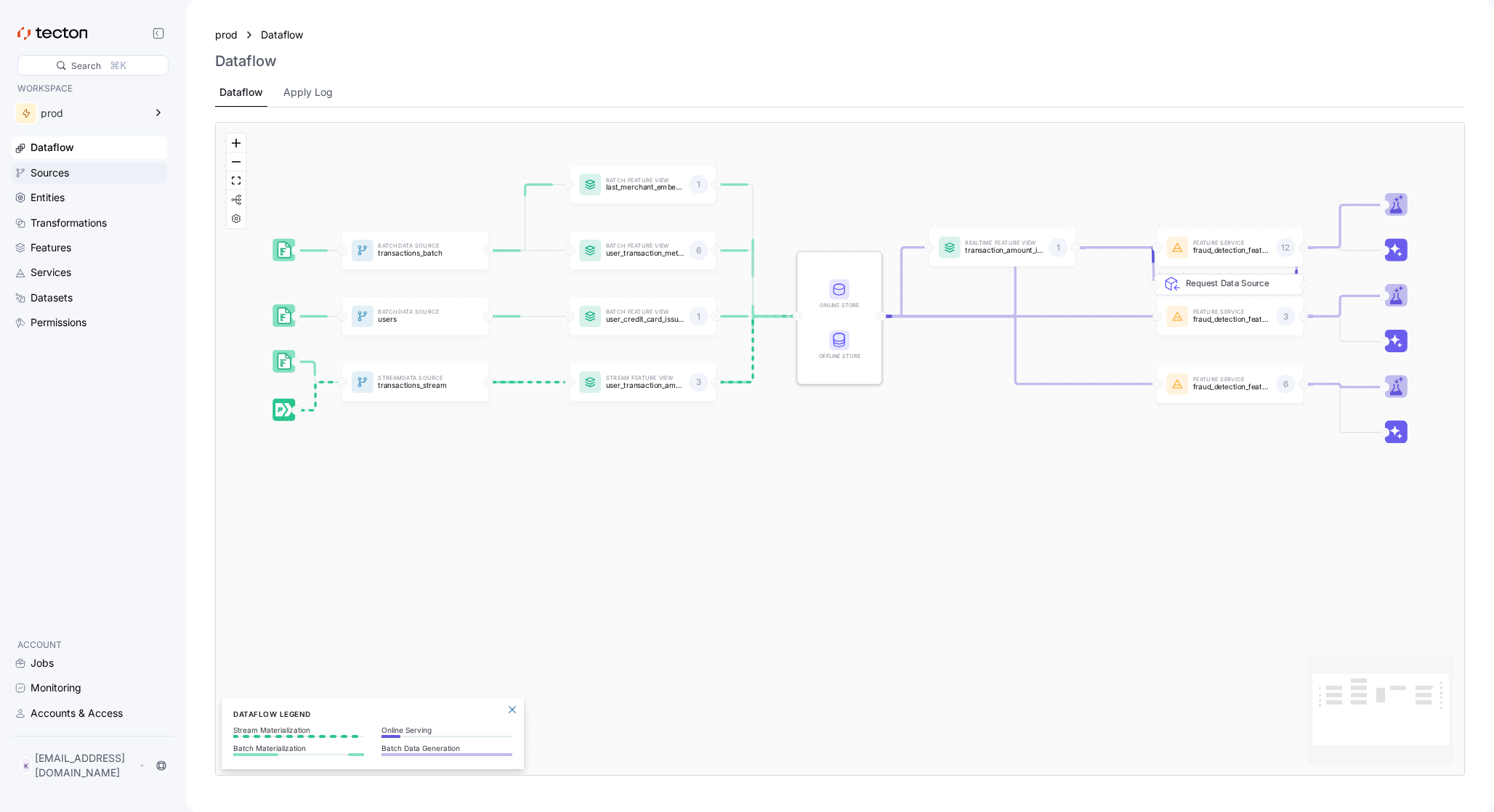
click at [79, 178] on div "Sources" at bounding box center [97, 173] width 134 height 16
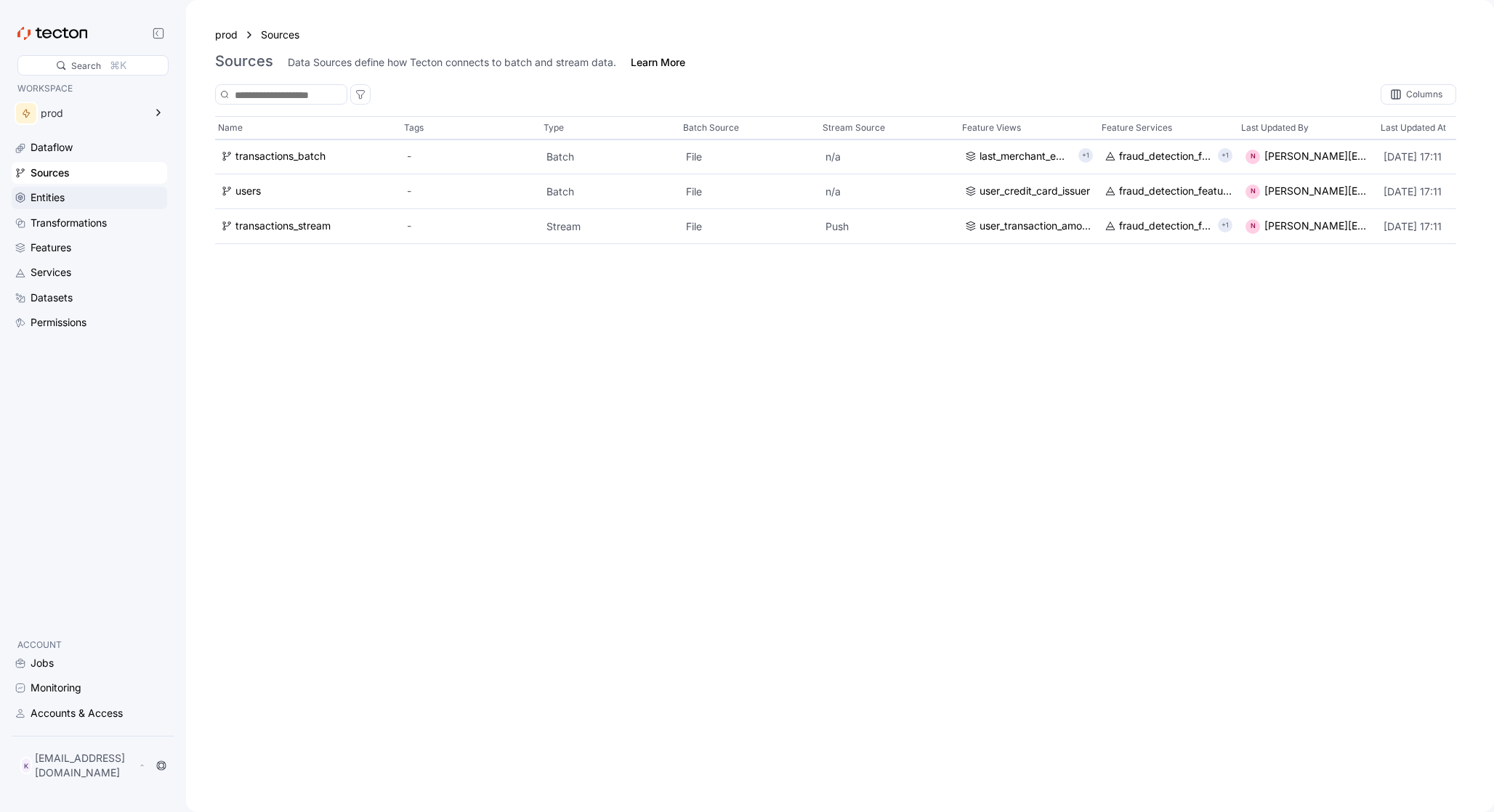
click at [98, 194] on div "Entities" at bounding box center [97, 198] width 134 height 16
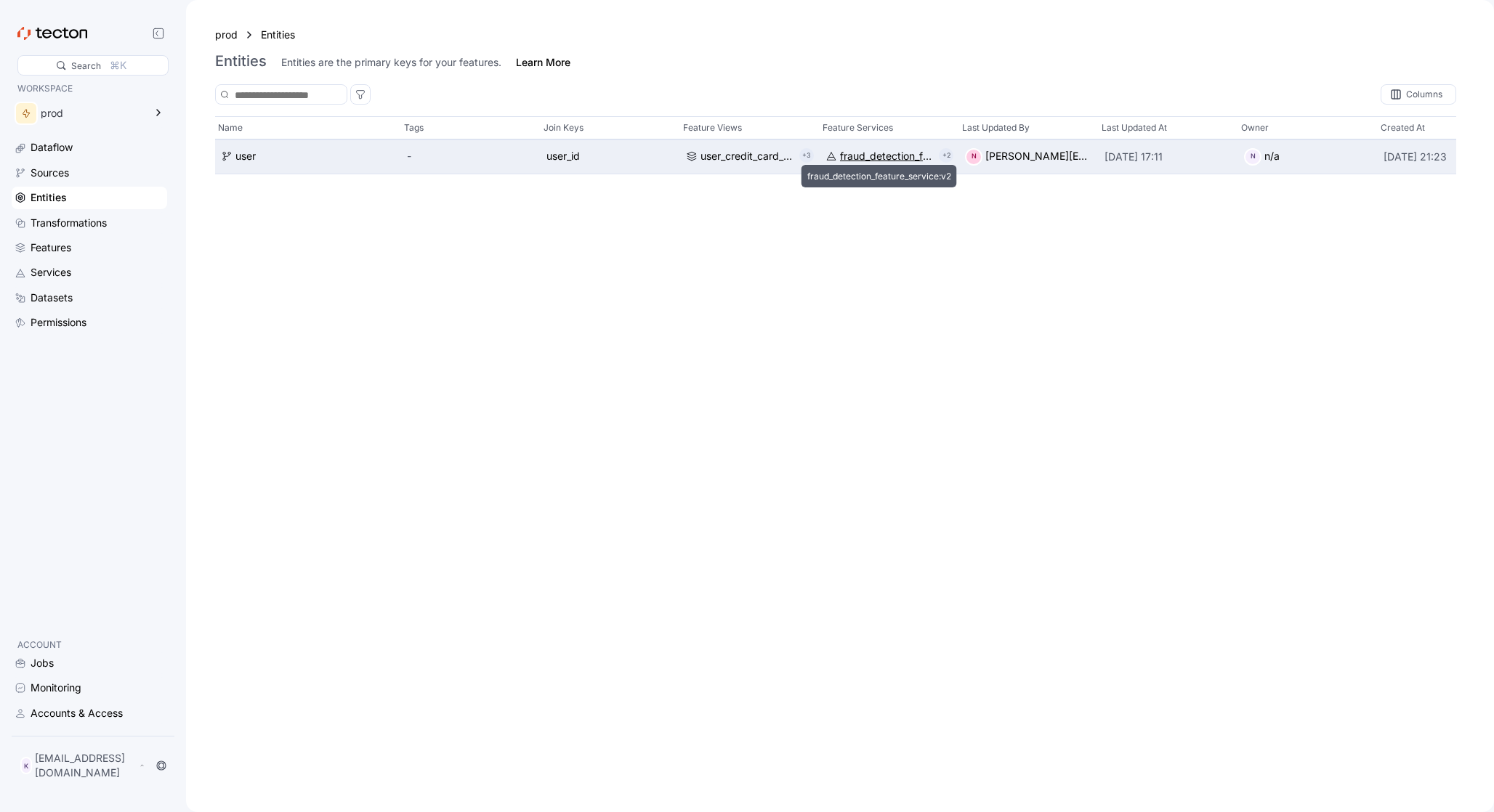
click at [911, 158] on div "fraud_detection_feature_service:v2" at bounding box center [886, 157] width 93 height 16
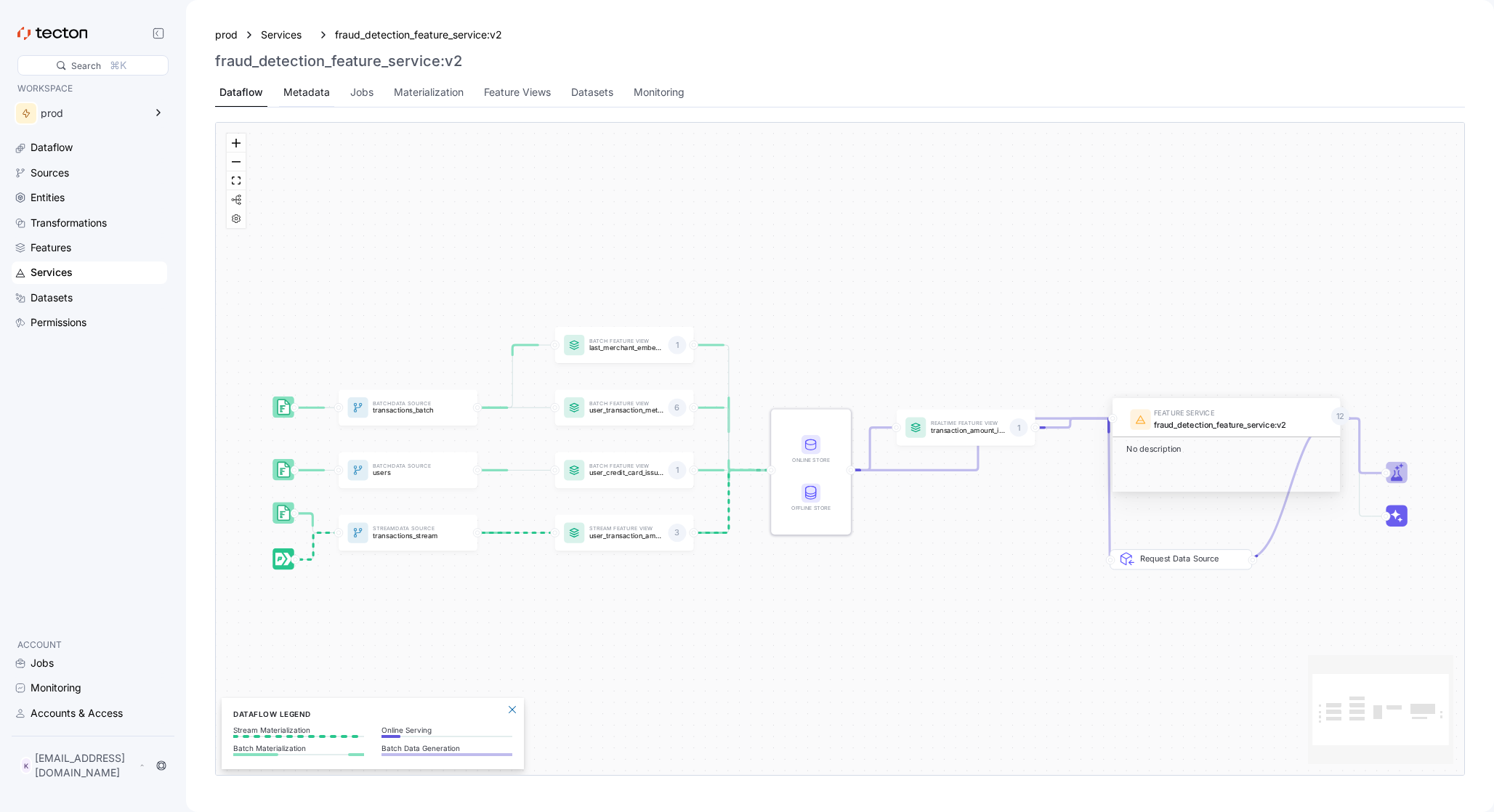
click at [304, 97] on div "Metadata" at bounding box center [306, 92] width 46 height 16
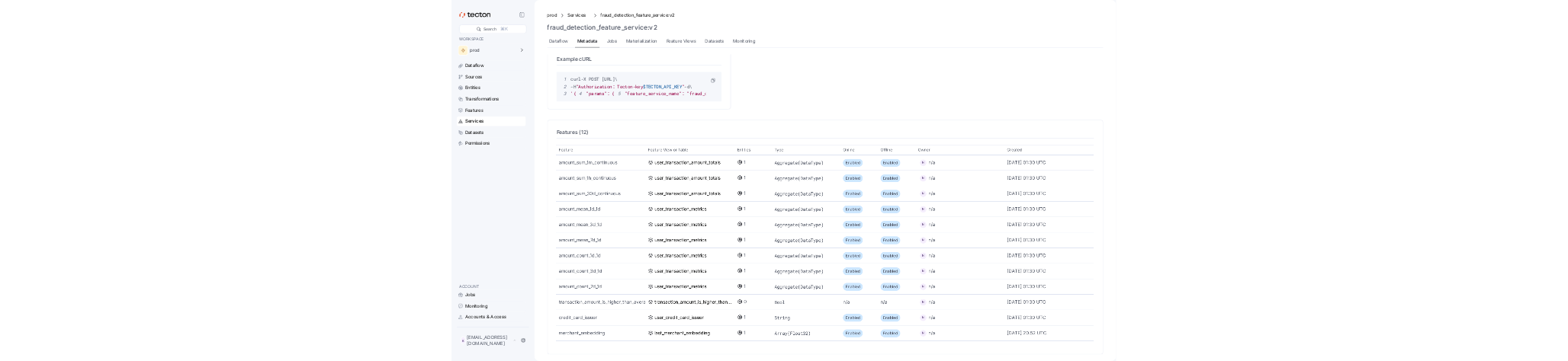
scroll to position [822, 0]
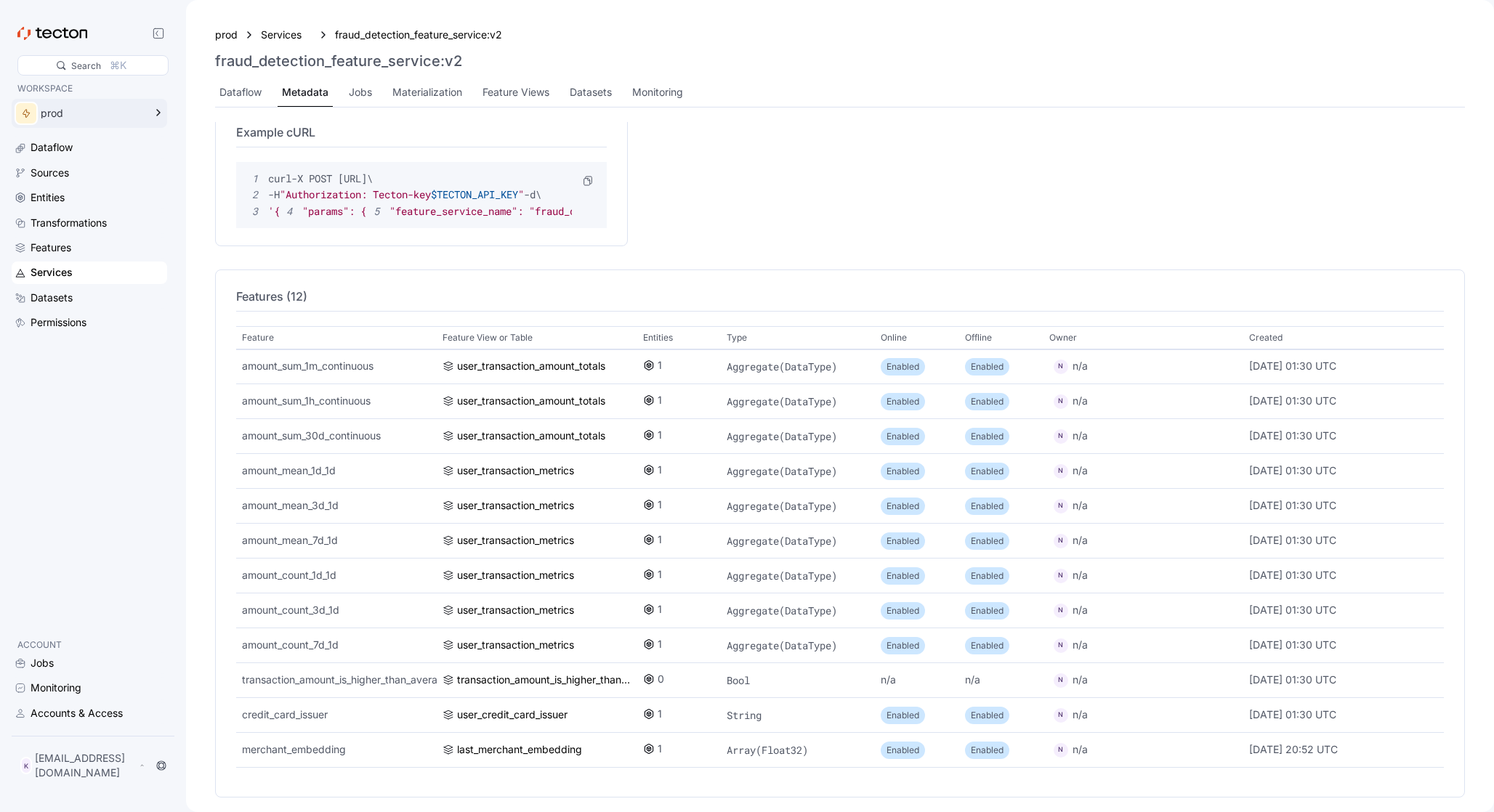
click at [134, 104] on div "prod" at bounding box center [79, 113] width 135 height 29
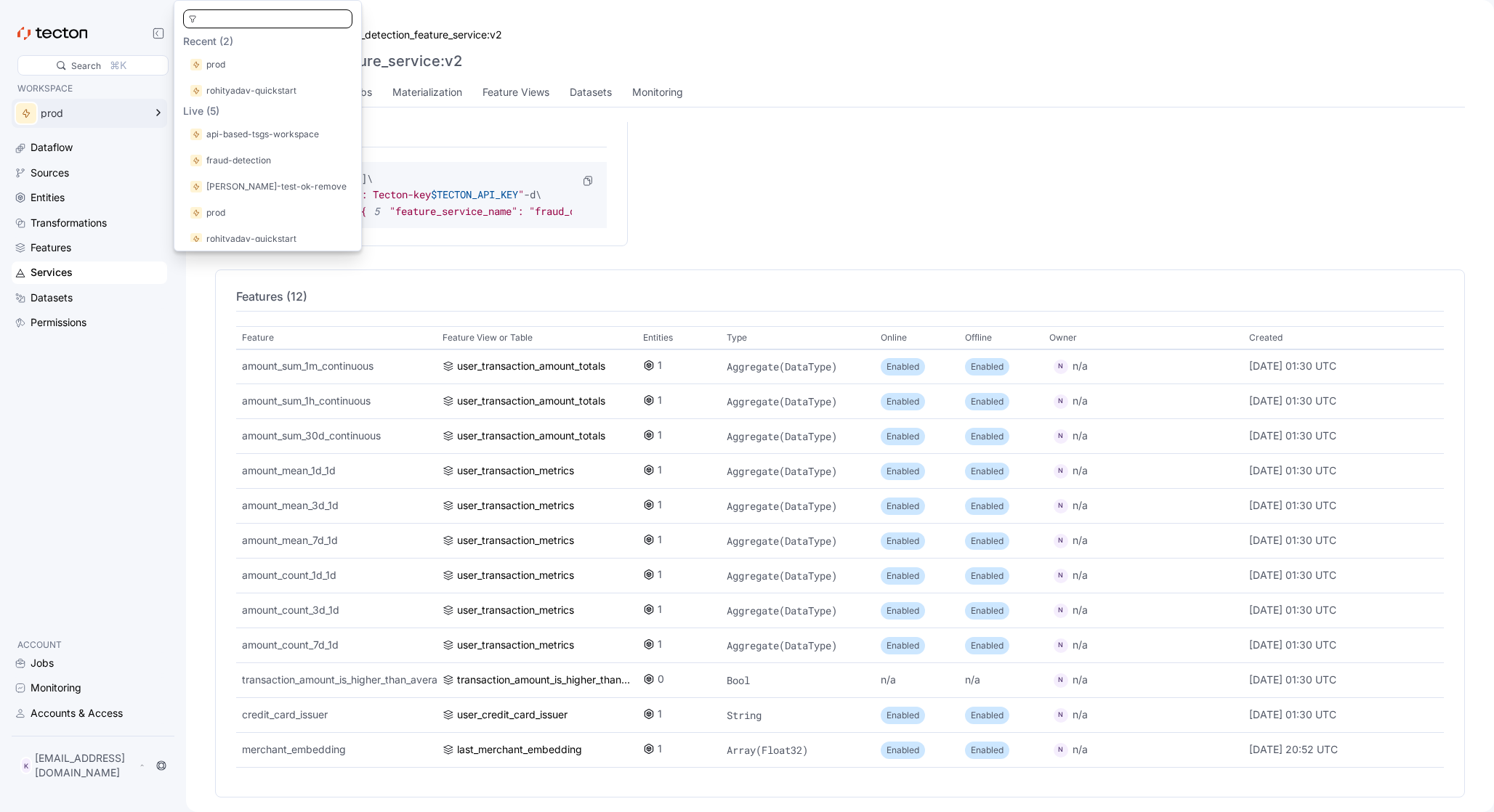
click at [865, 253] on div "Metadata ID 804e6633fc65bae8af8feb1e9d0f1a7d Owner - Created [DATE] 21:06 UTC L…" at bounding box center [840, 460] width 1250 height 675
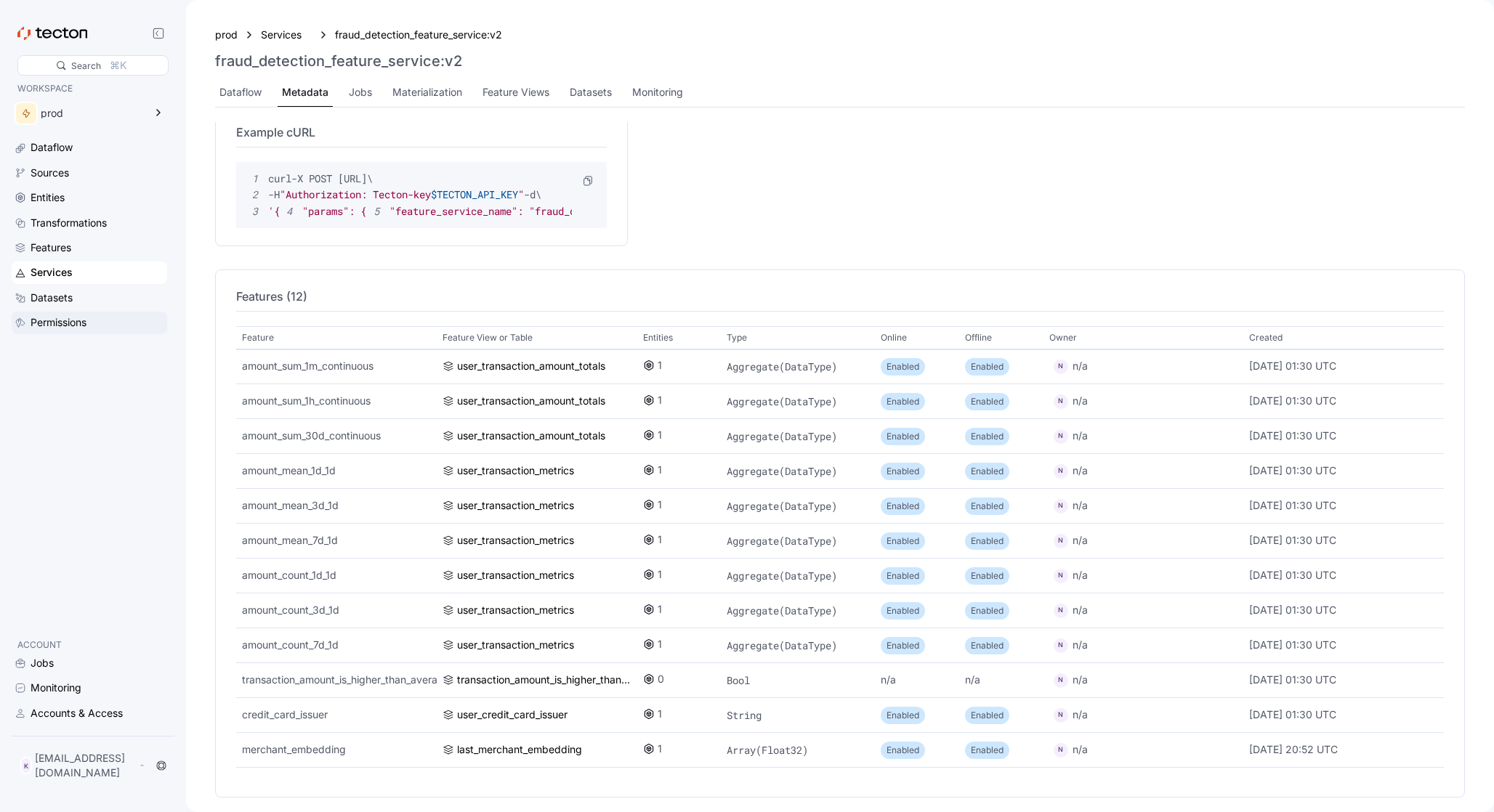
click at [62, 321] on div "Permissions" at bounding box center [58, 322] width 56 height 16
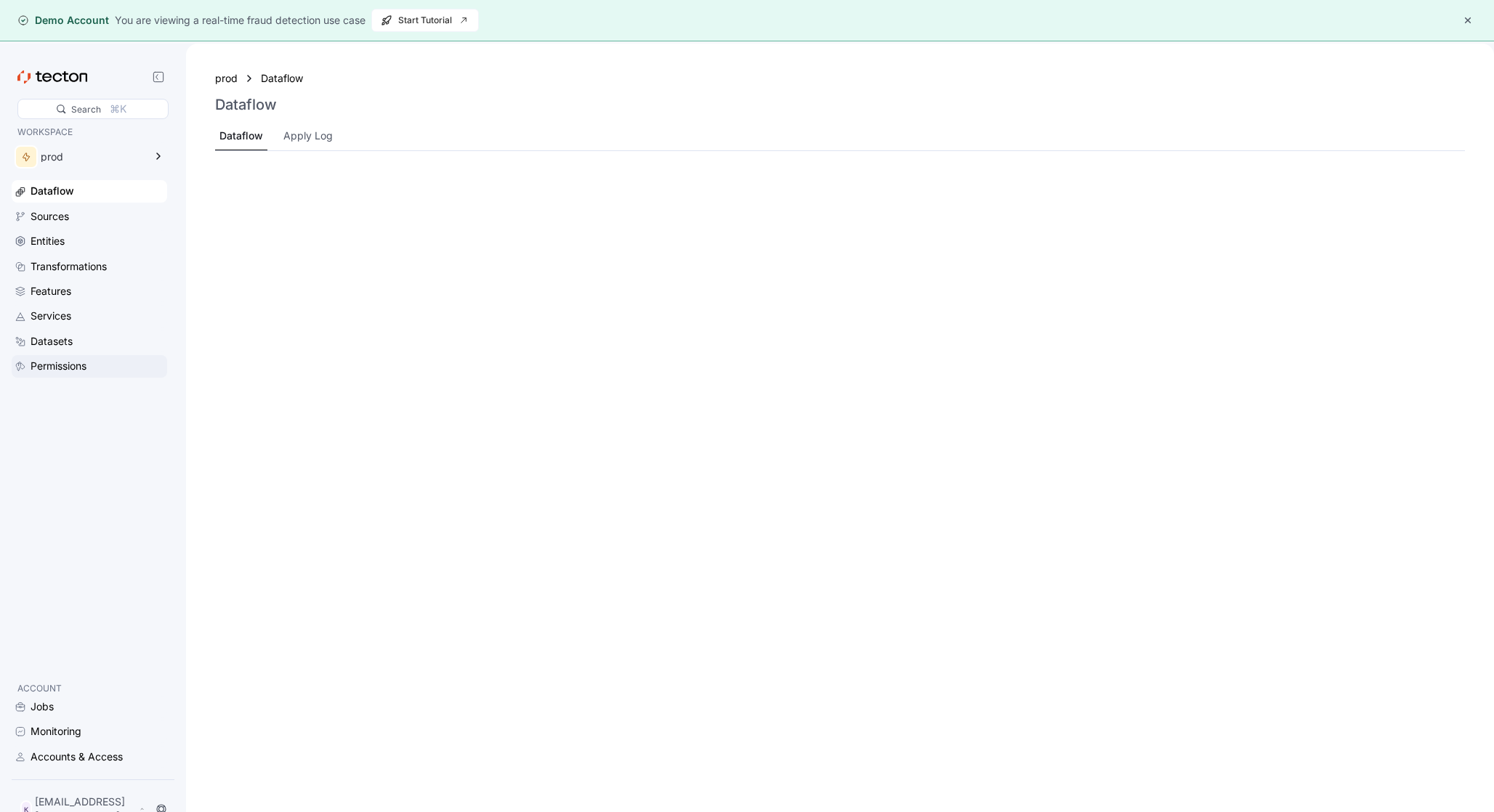
click at [43, 343] on div "Permissions" at bounding box center [58, 367] width 56 height 16
click at [64, 343] on div "Permissions" at bounding box center [58, 367] width 56 height 16
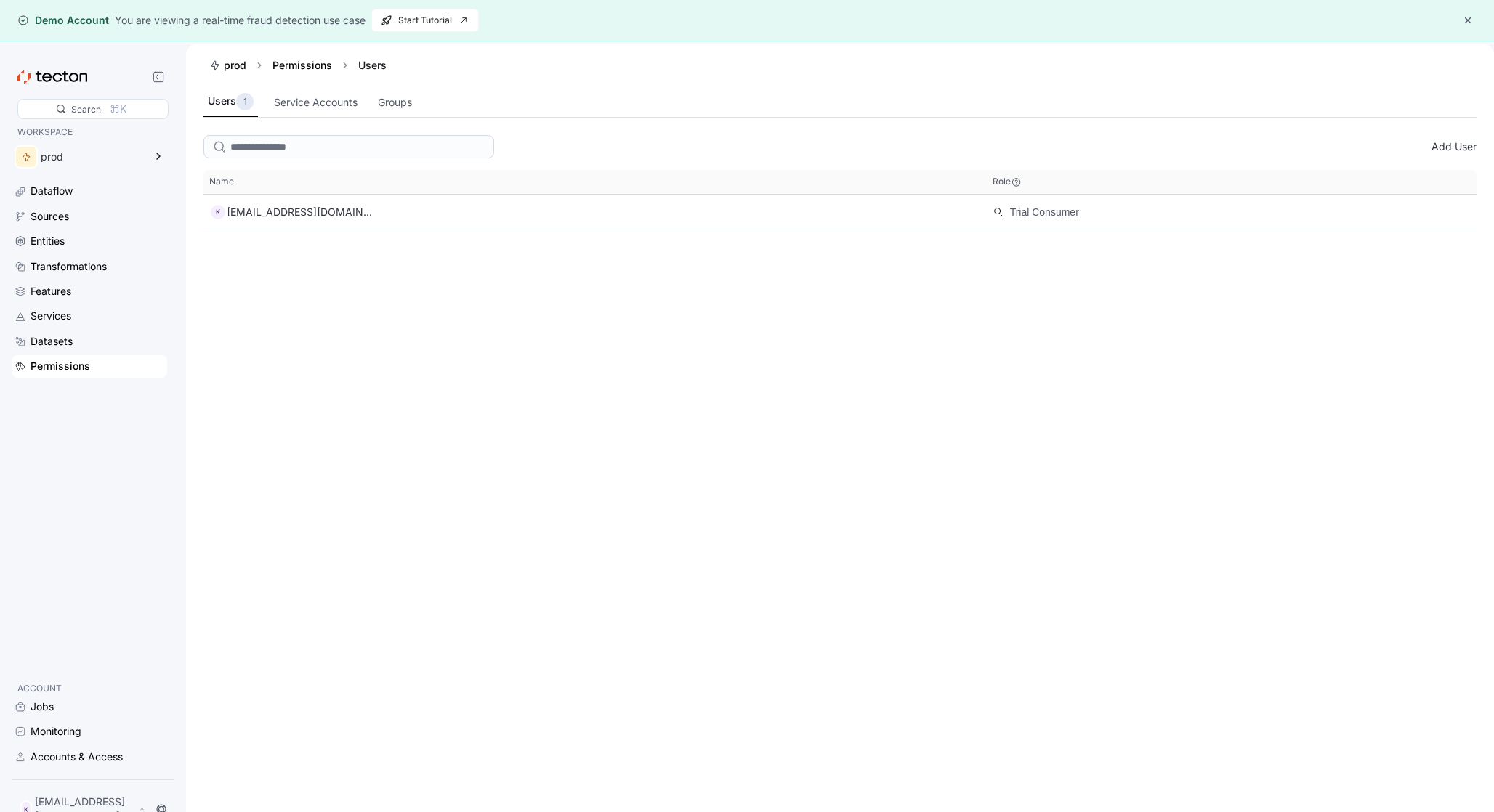
click at [1466, 19] on button "button" at bounding box center [1468, 20] width 18 height 18
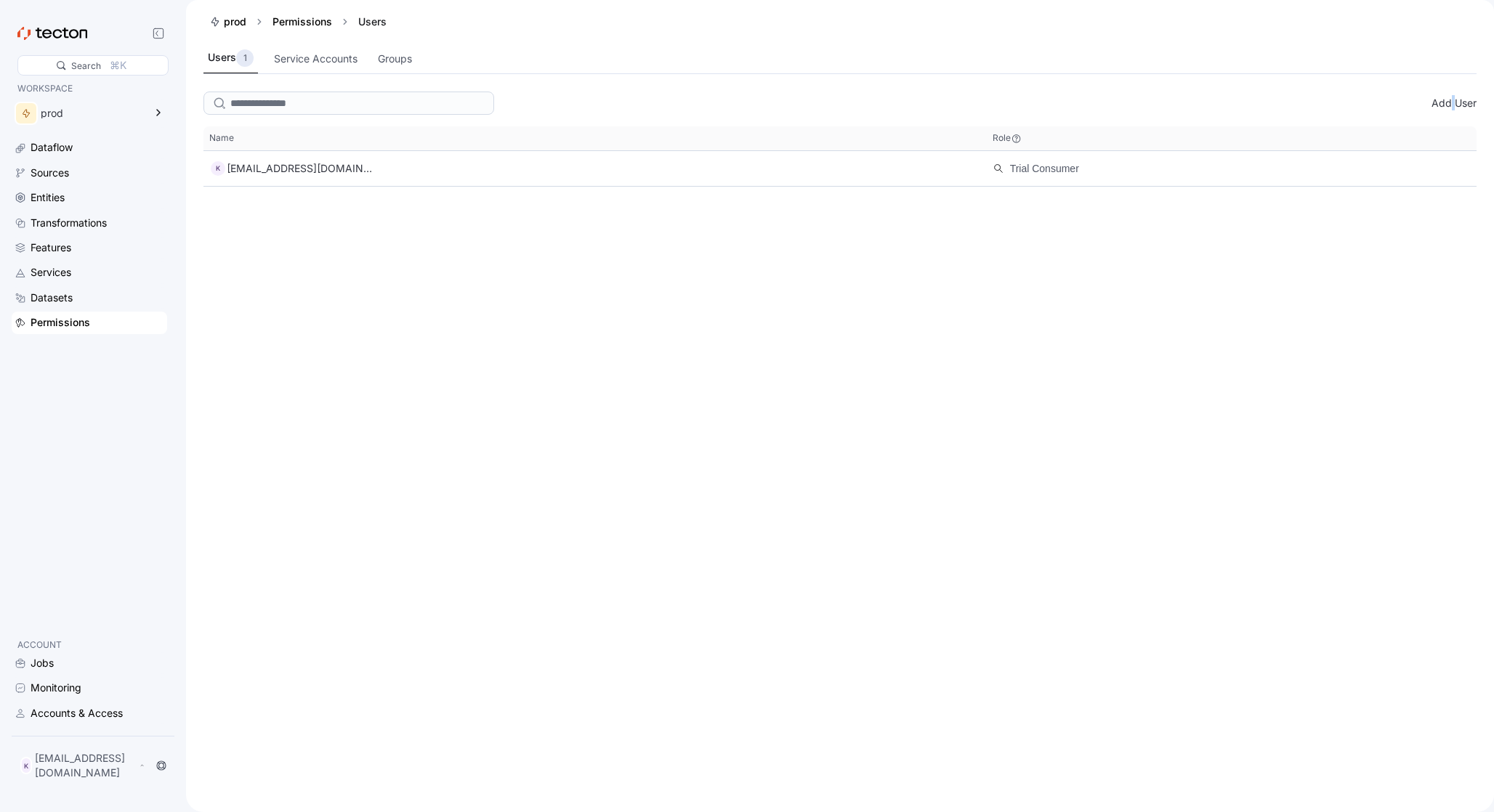
click at [923, 190] on div "Add User This table contains 1 rows. Name Role Name K kullai@wearehackerone.com…" at bounding box center [840, 449] width 1308 height 727
click at [54, 298] on div "Datasets" at bounding box center [51, 298] width 42 height 16
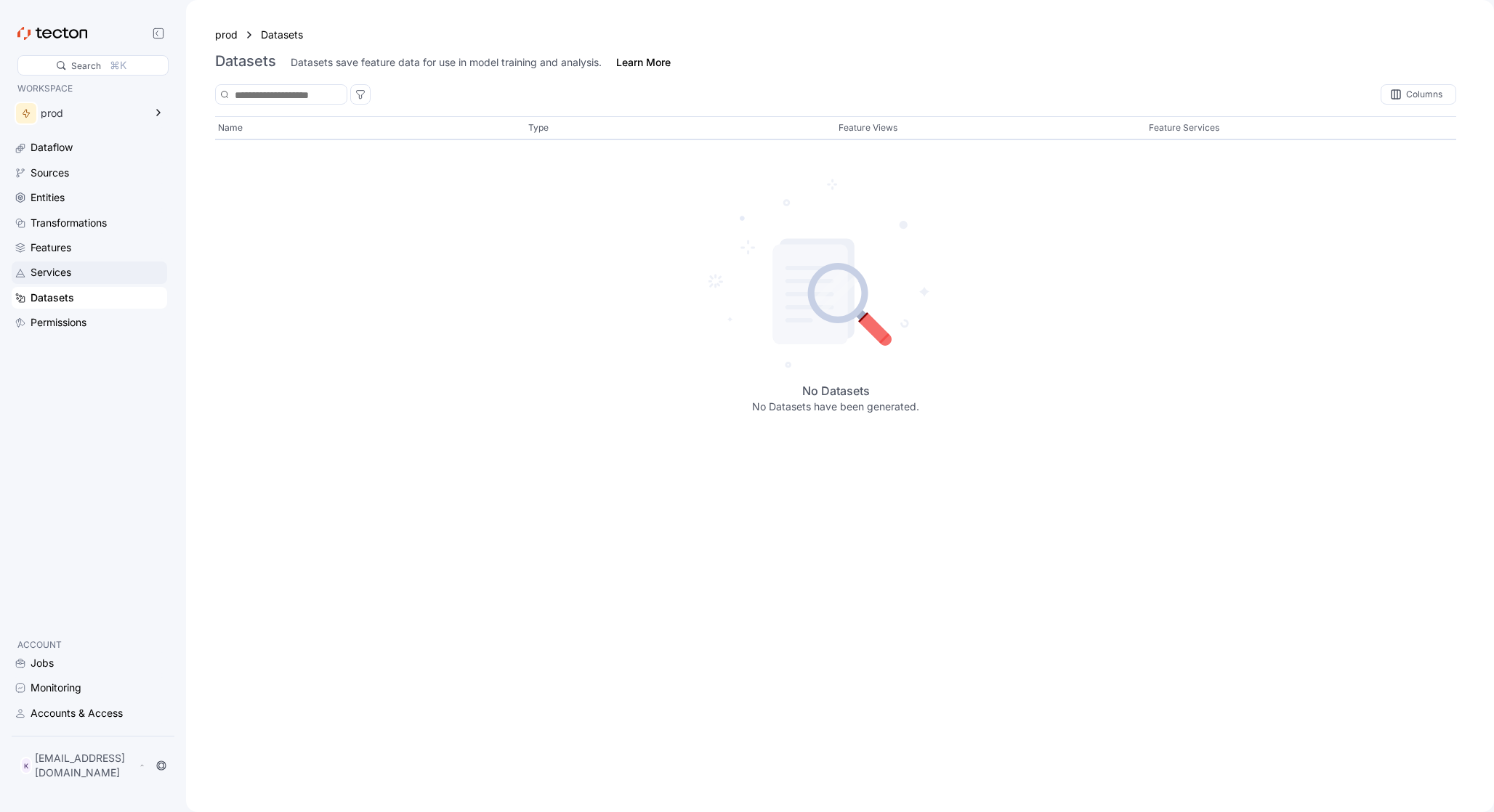
click at [88, 272] on div "Services" at bounding box center [97, 272] width 134 height 16
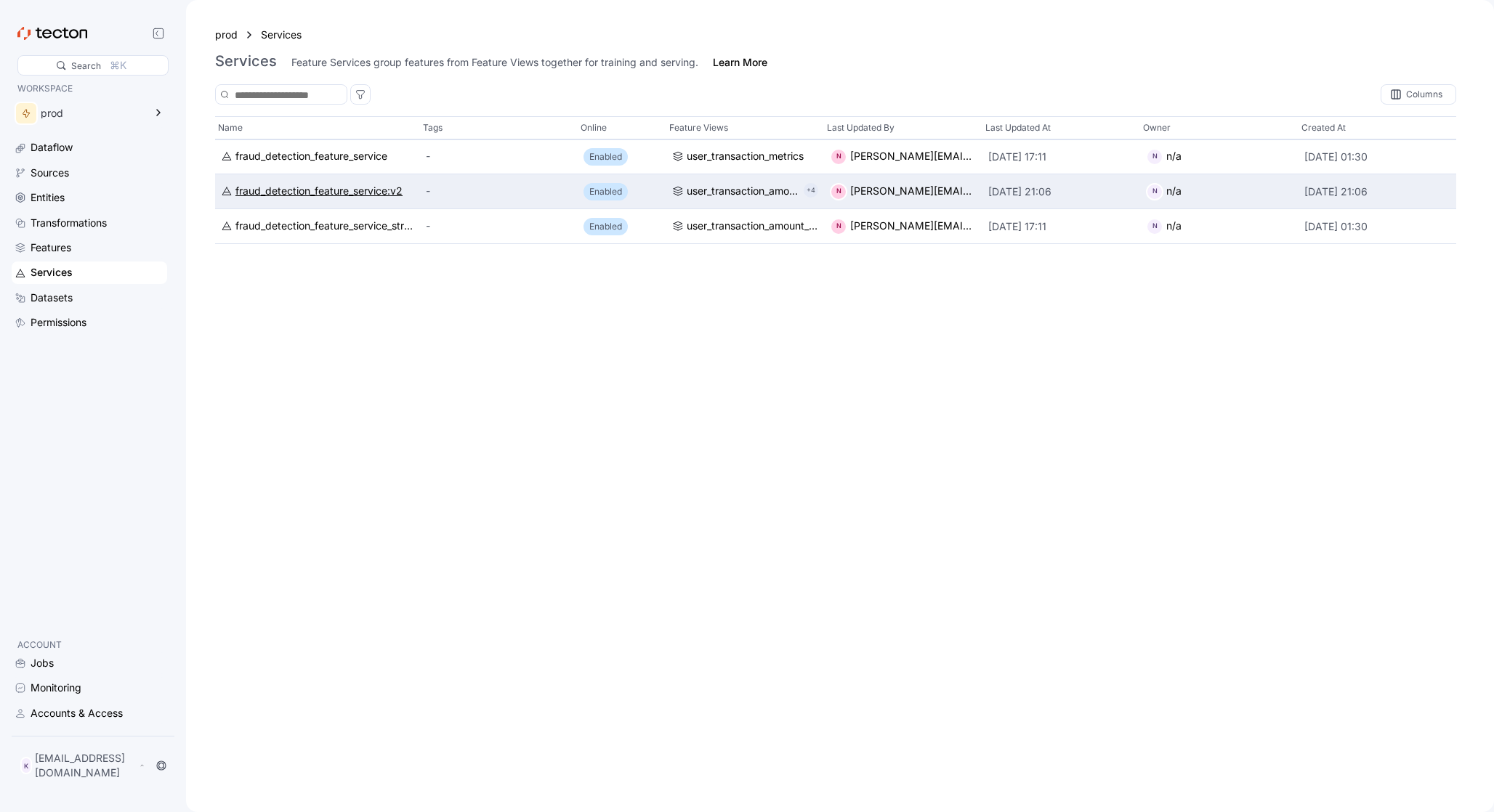
click at [327, 190] on div "fraud_detection_feature_service:v2" at bounding box center [319, 192] width 167 height 16
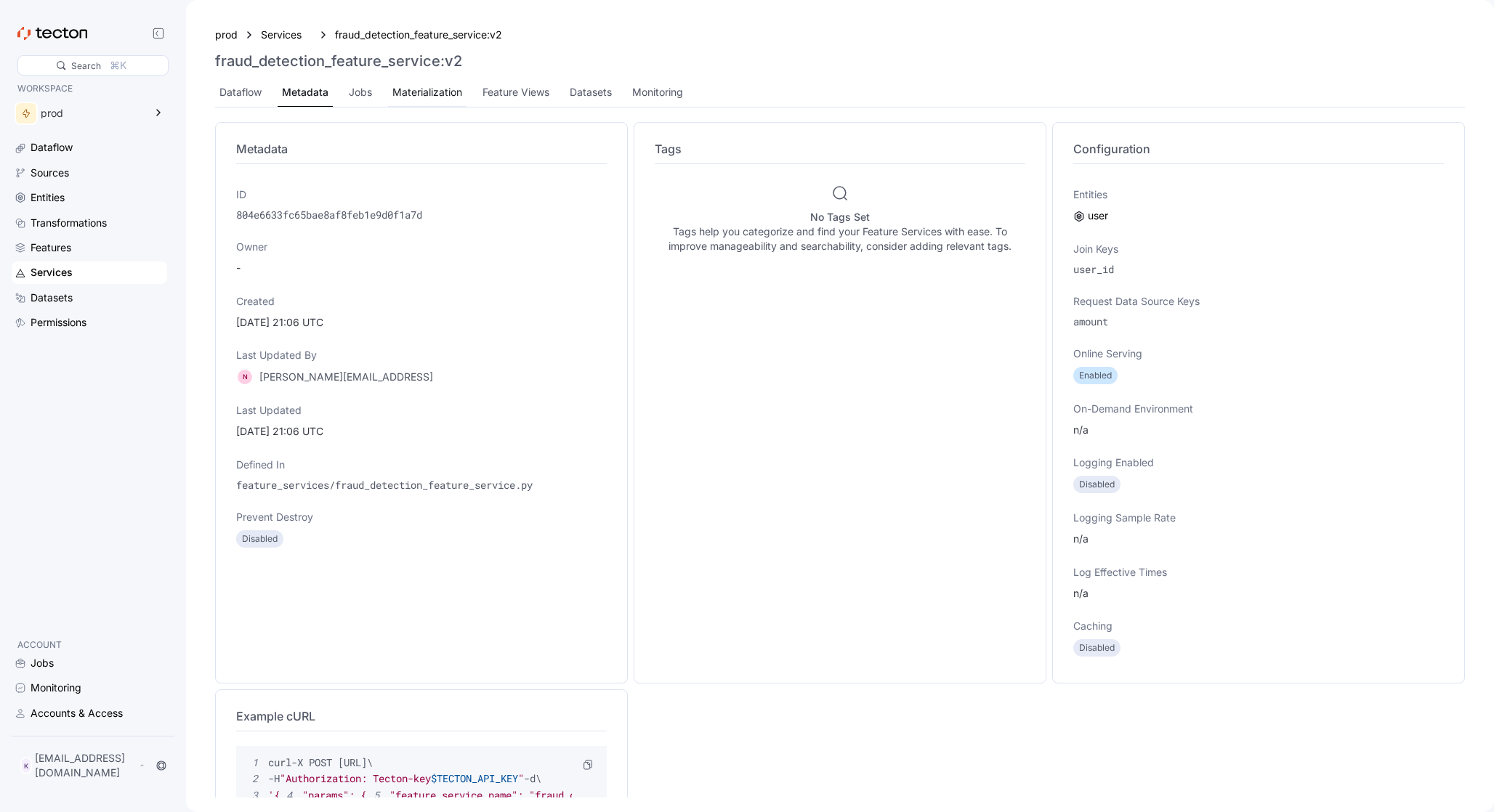
click at [437, 93] on div "Materialization" at bounding box center [427, 92] width 70 height 16
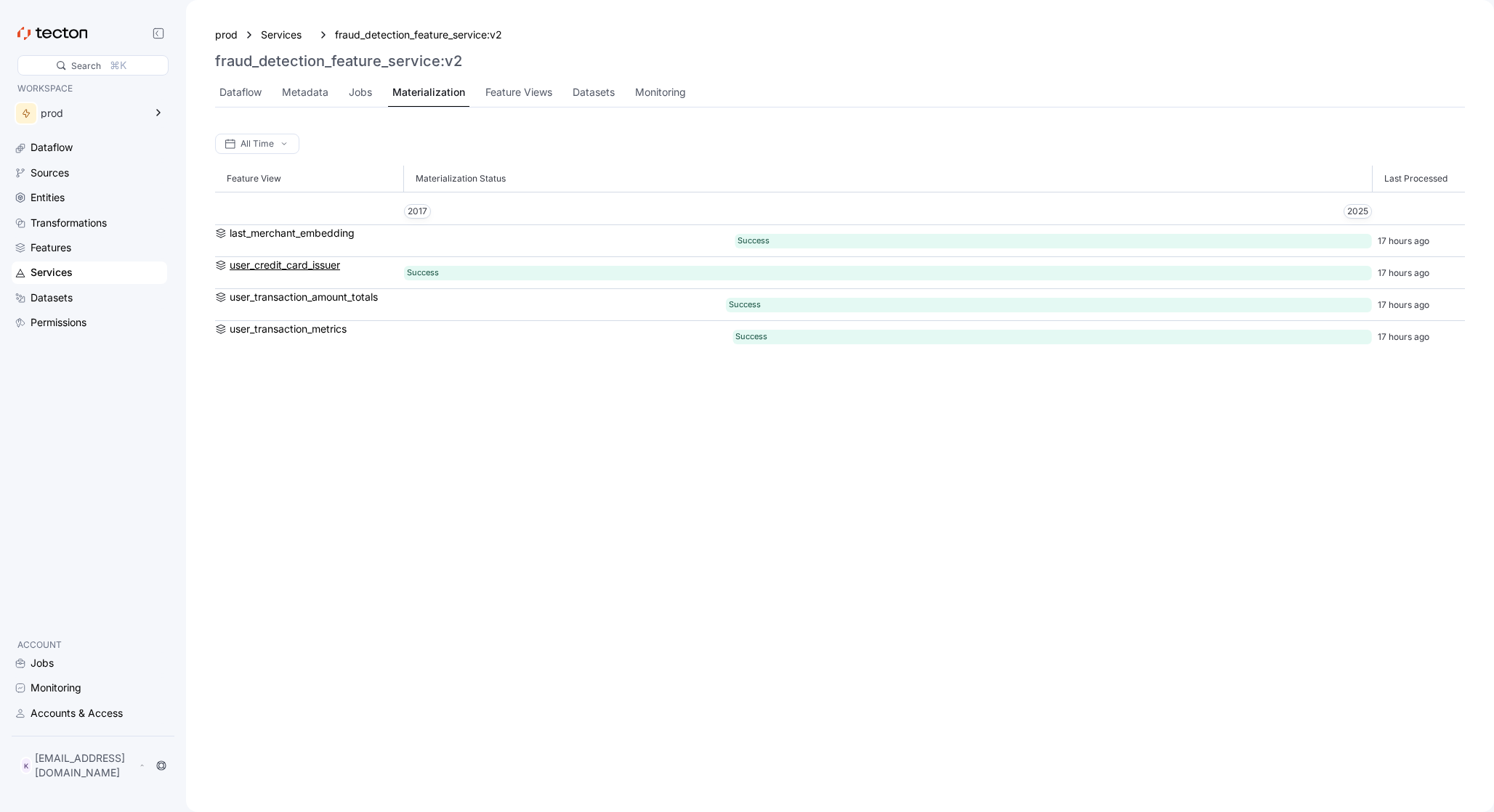
click at [330, 266] on div "user_credit_card_issuer" at bounding box center [285, 265] width 110 height 16
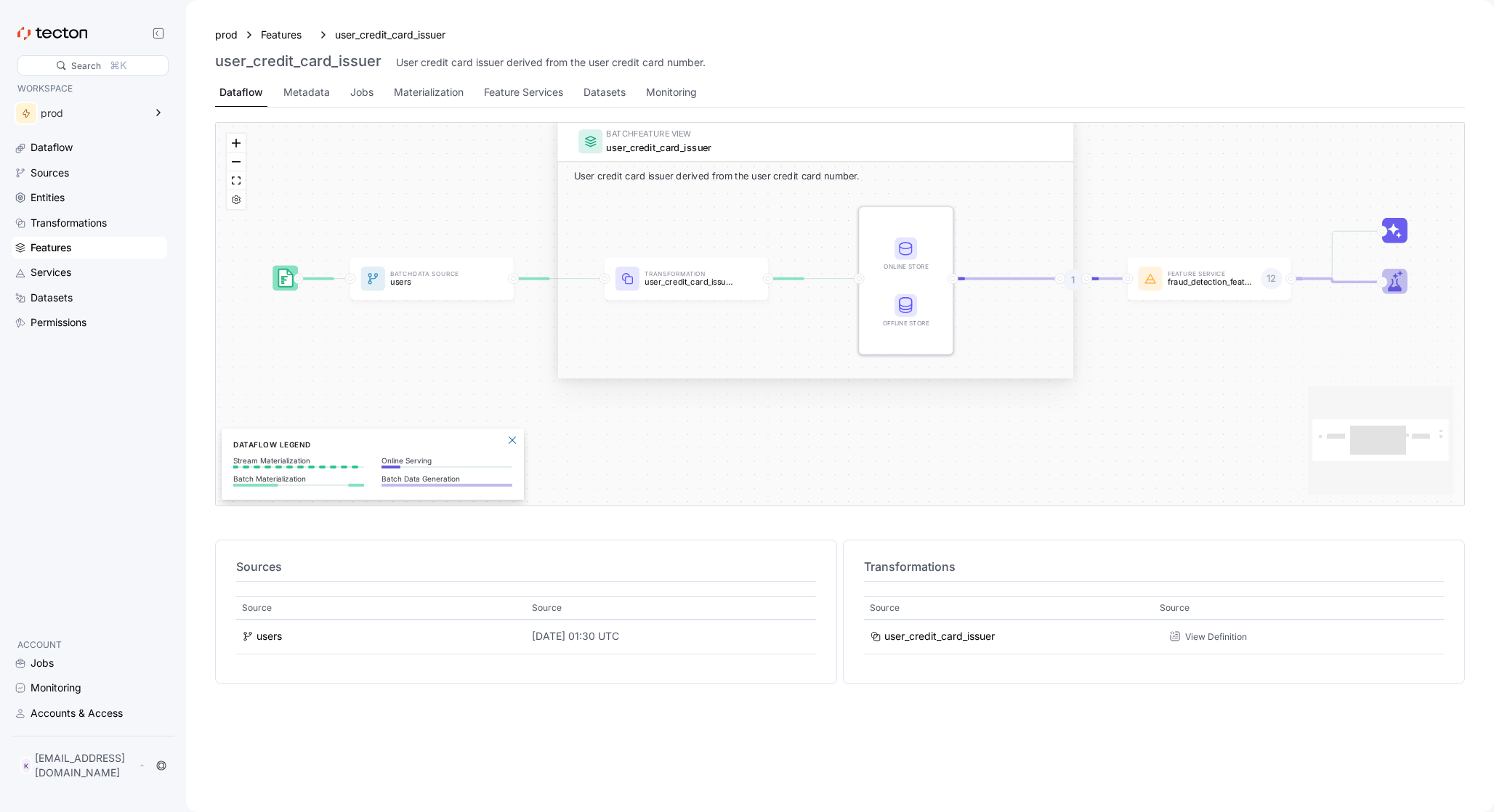
click at [388, 343] on icon at bounding box center [447, 467] width 130 height 0
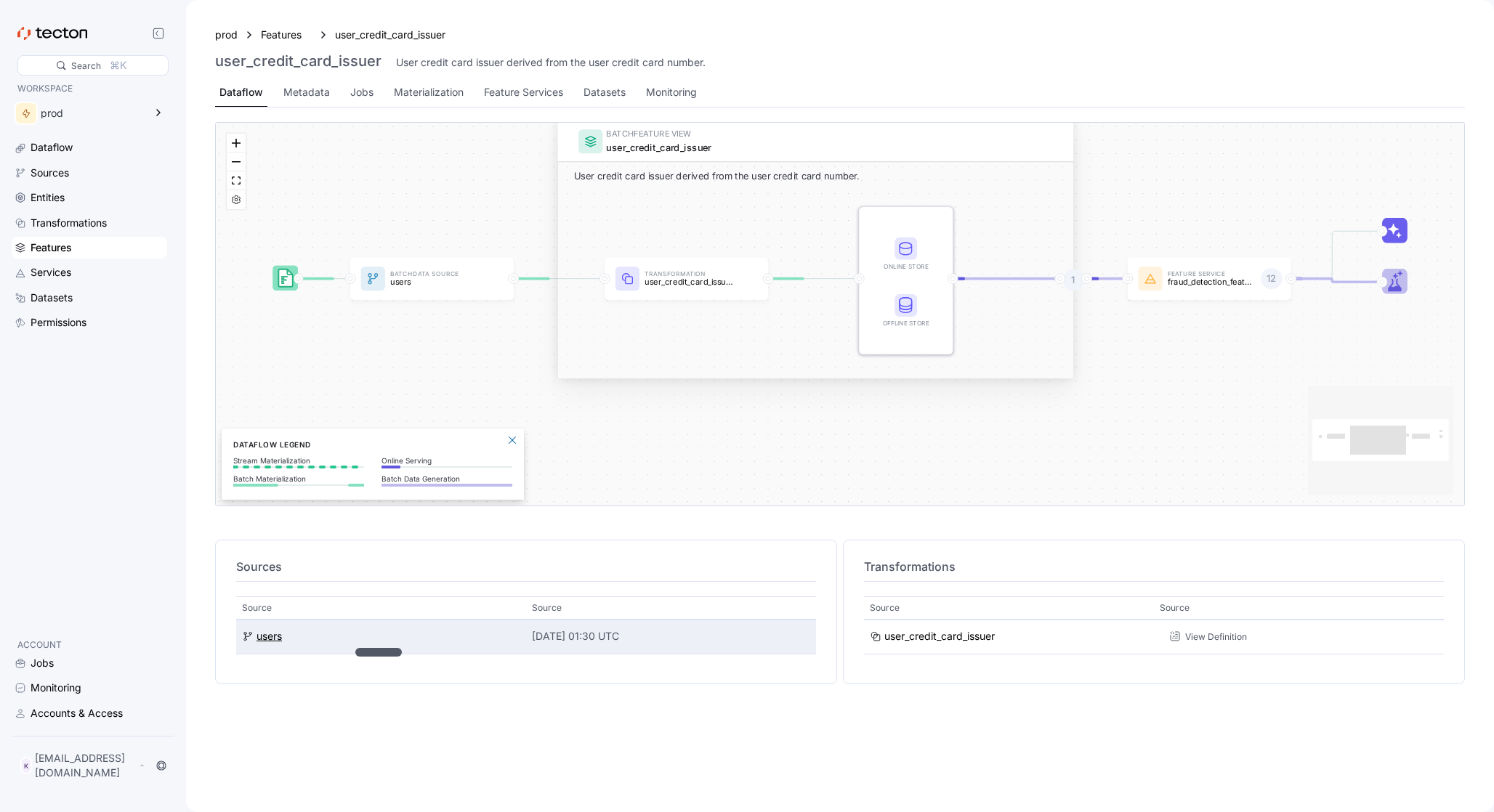
click at [279, 343] on div "users" at bounding box center [269, 637] width 26 height 16
